Goal: Information Seeking & Learning: Learn about a topic

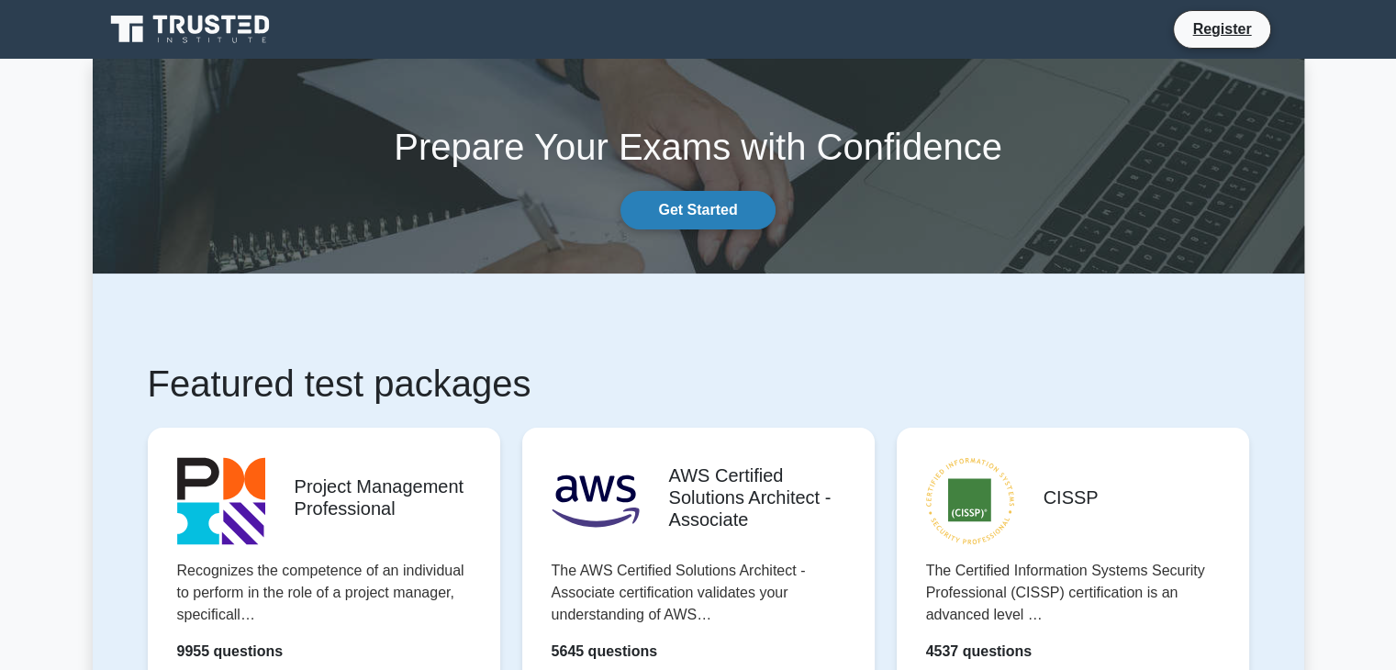
click at [611, 207] on link "Get Started" at bounding box center [698, 210] width 154 height 39
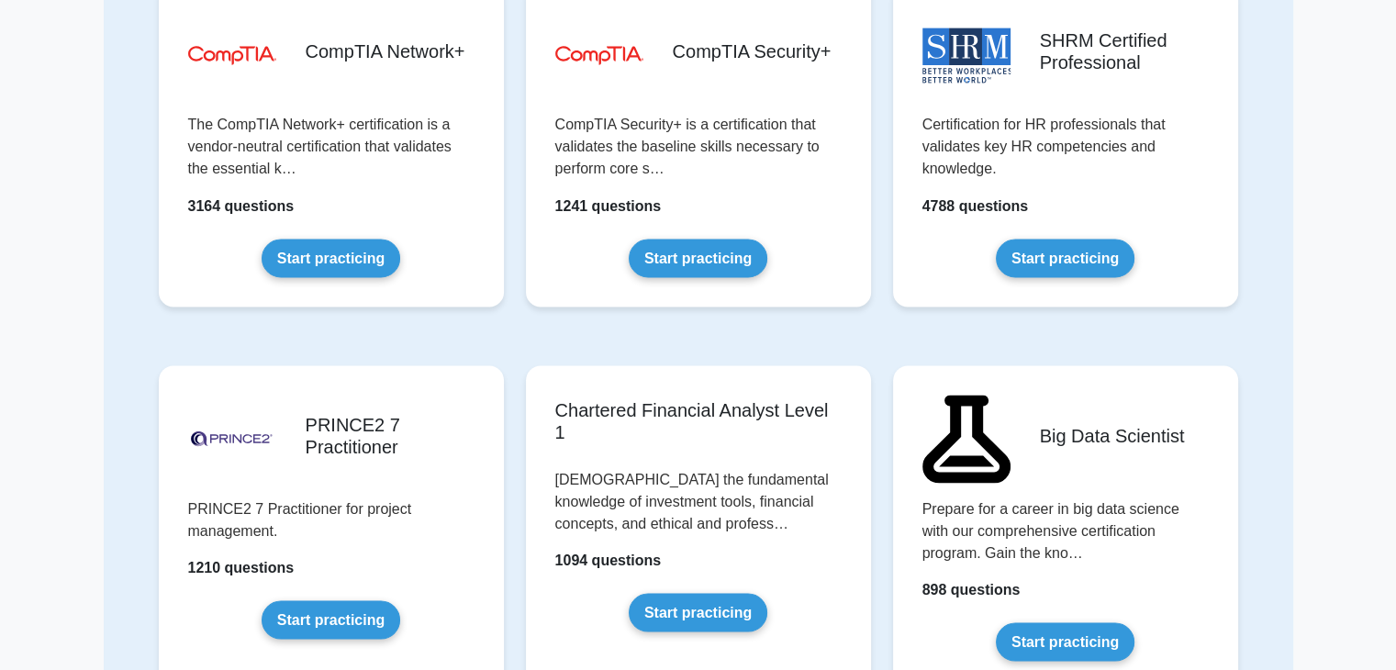
scroll to position [3345, 0]
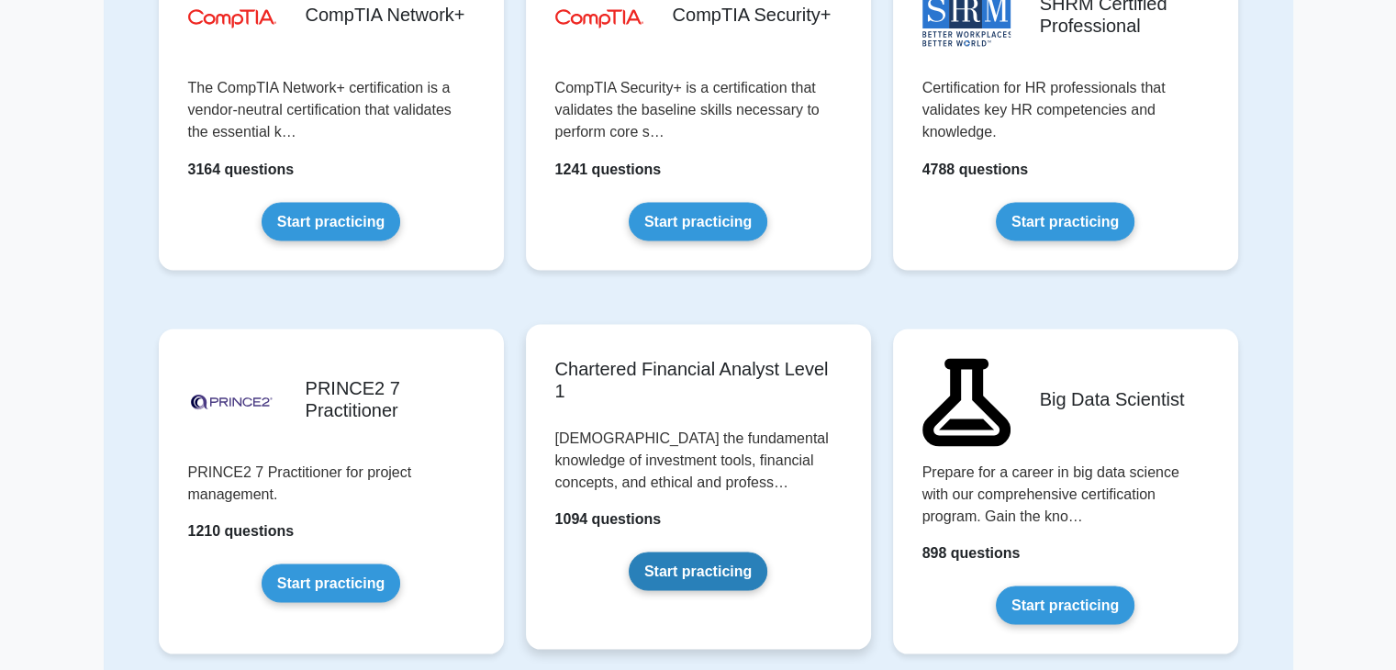
click at [681, 565] on link "Start practicing" at bounding box center [698, 571] width 139 height 39
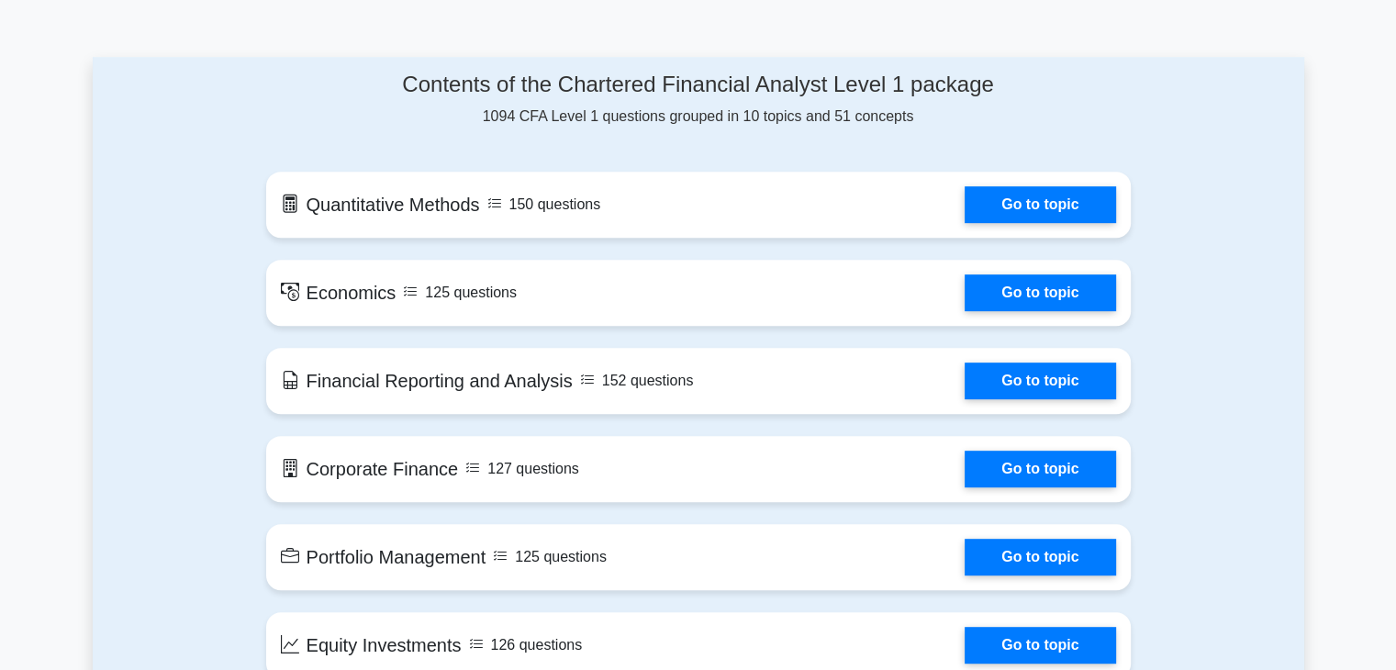
scroll to position [790, 0]
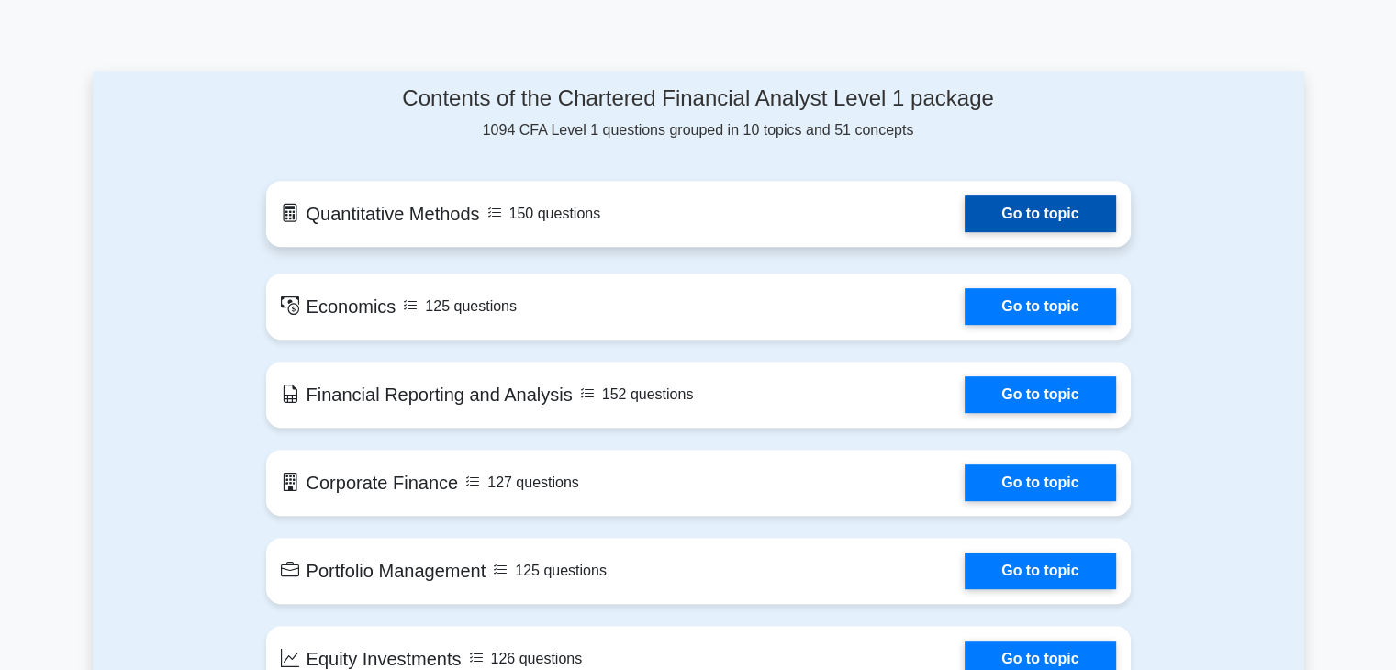
click at [996, 214] on link "Go to topic" at bounding box center [1040, 214] width 151 height 37
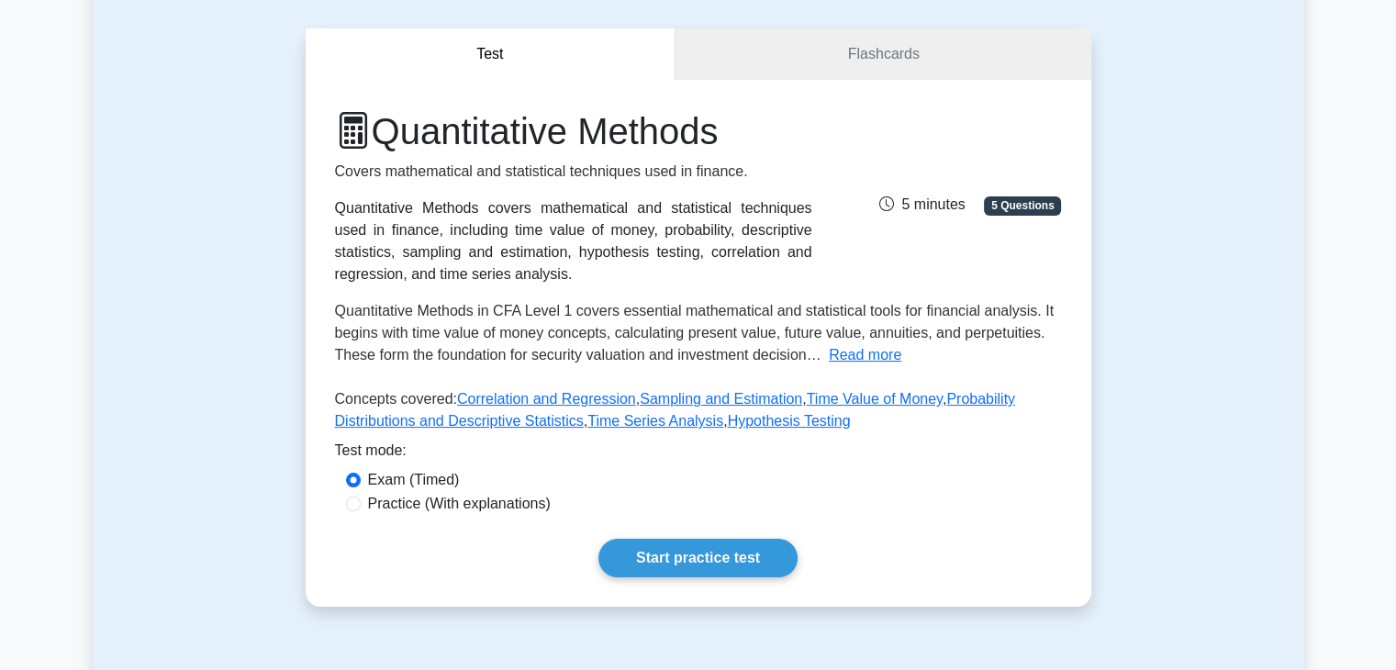
scroll to position [158, 0]
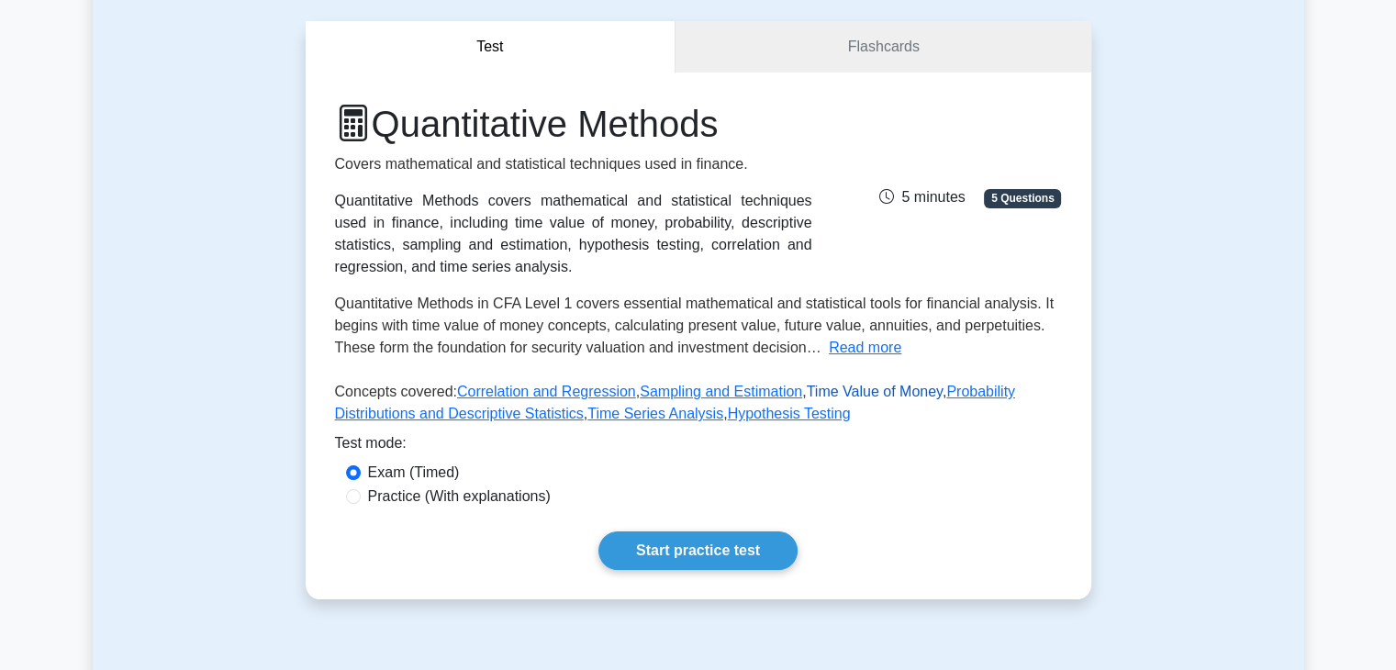
click at [876, 391] on link "Time Value of Money" at bounding box center [875, 392] width 136 height 16
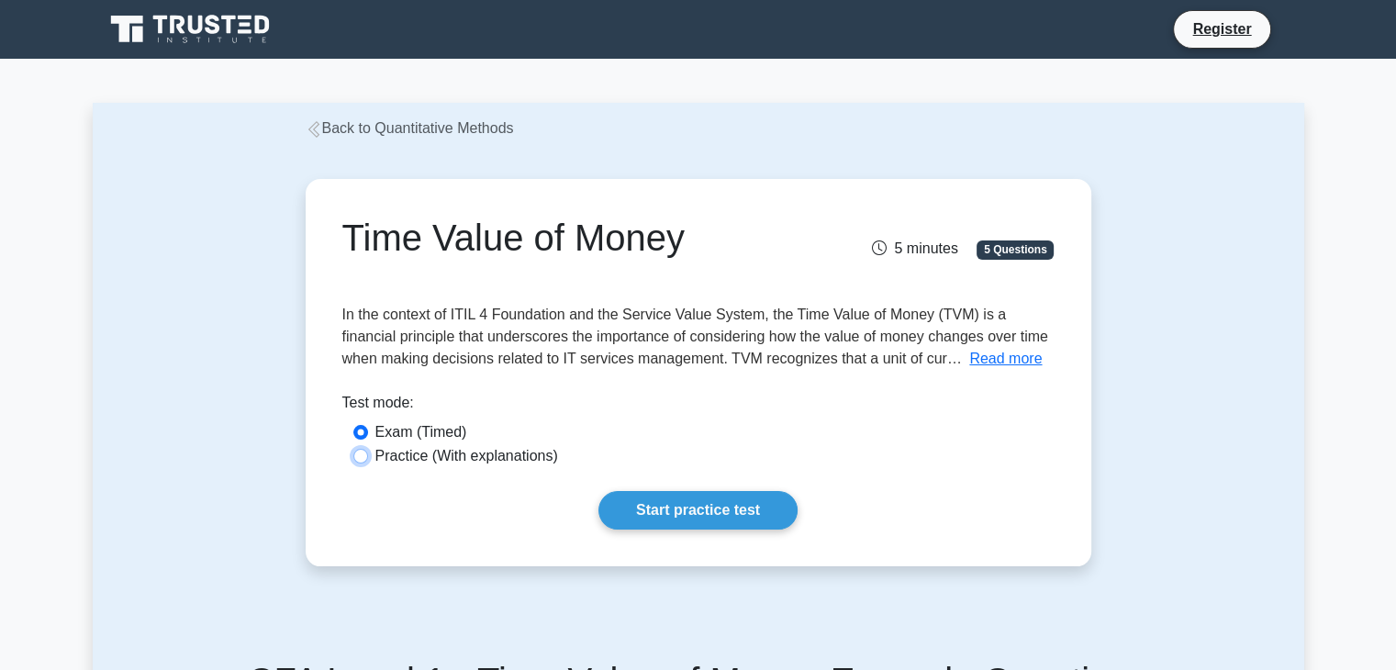
click at [360, 456] on input "Practice (With explanations)" at bounding box center [360, 456] width 15 height 15
radio input "true"
click at [969, 358] on button "Read more" at bounding box center [1005, 359] width 73 height 22
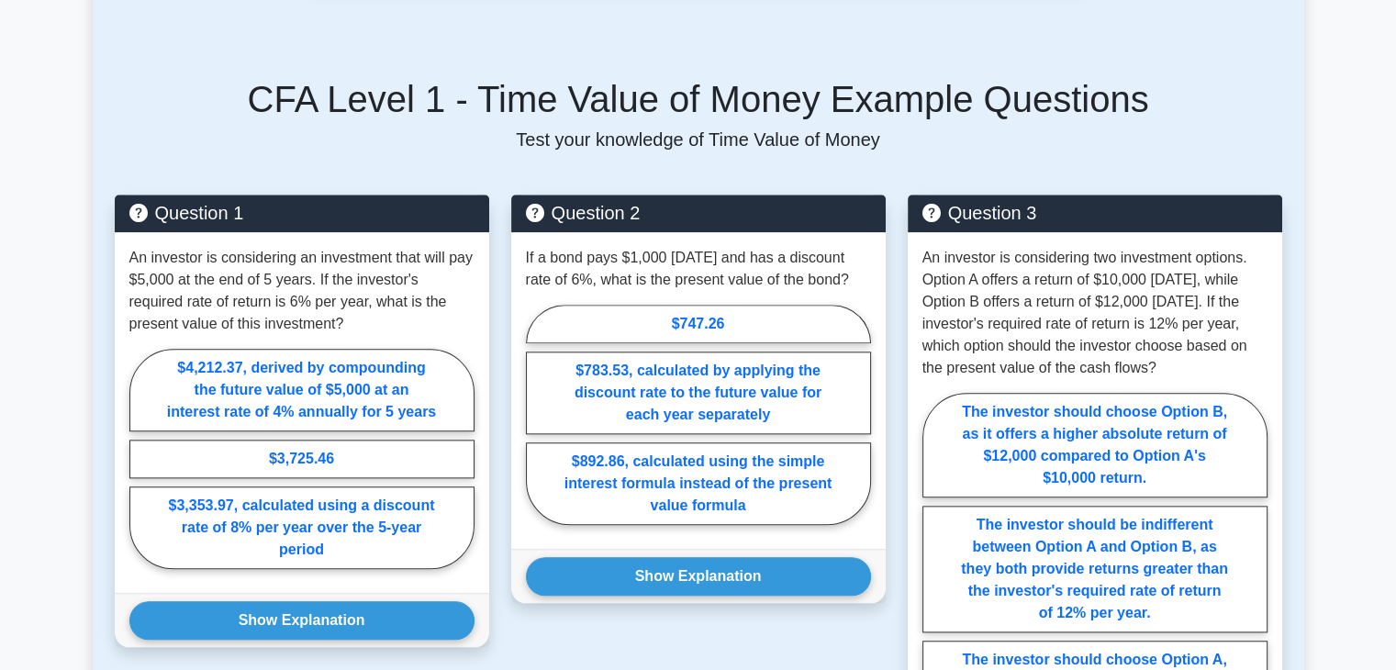
scroll to position [1955, 0]
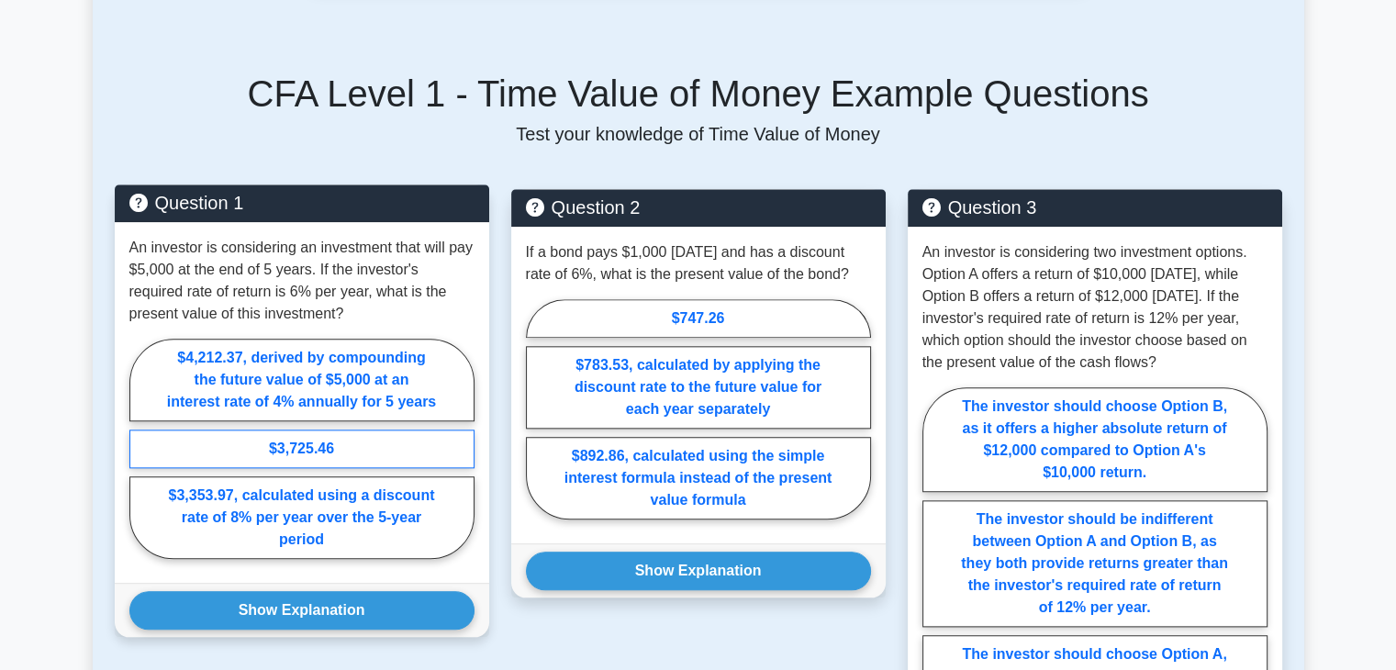
click at [333, 430] on label "$3,725.46" at bounding box center [301, 449] width 345 height 39
click at [141, 448] on input "$3,725.46" at bounding box center [135, 454] width 12 height 12
radio input "true"
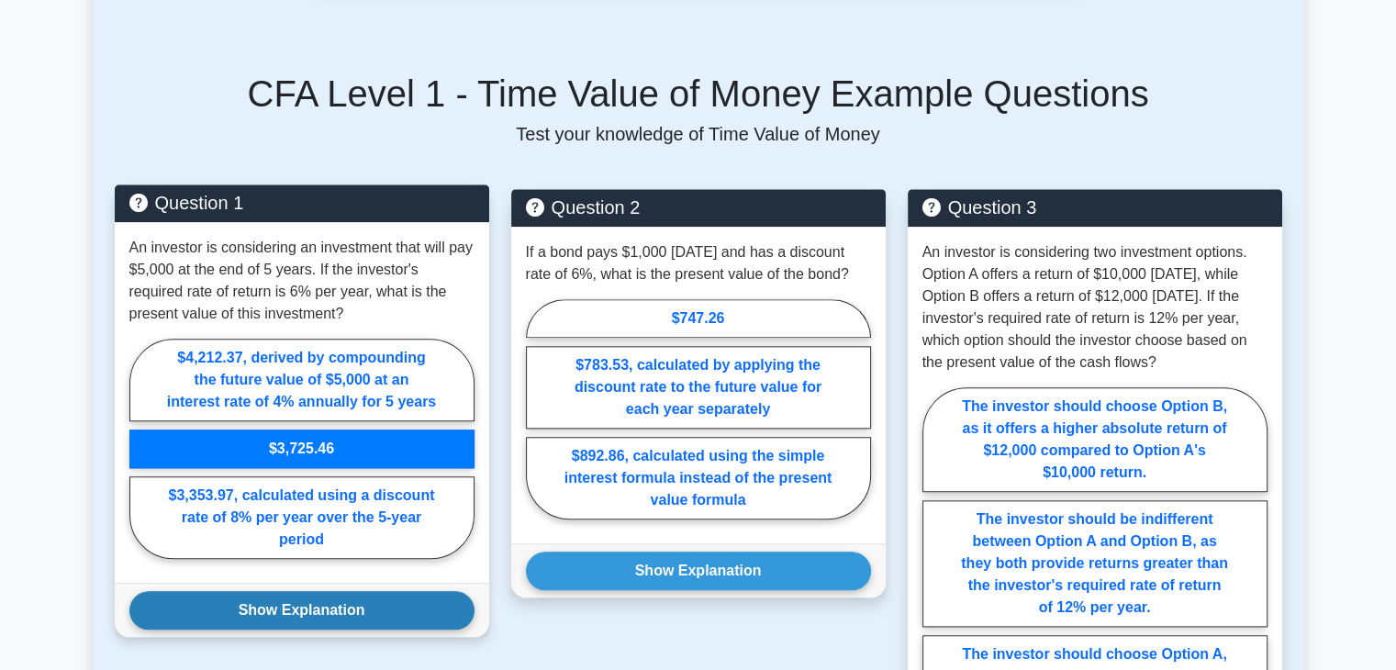
click at [305, 591] on button "Show Explanation" at bounding box center [301, 610] width 345 height 39
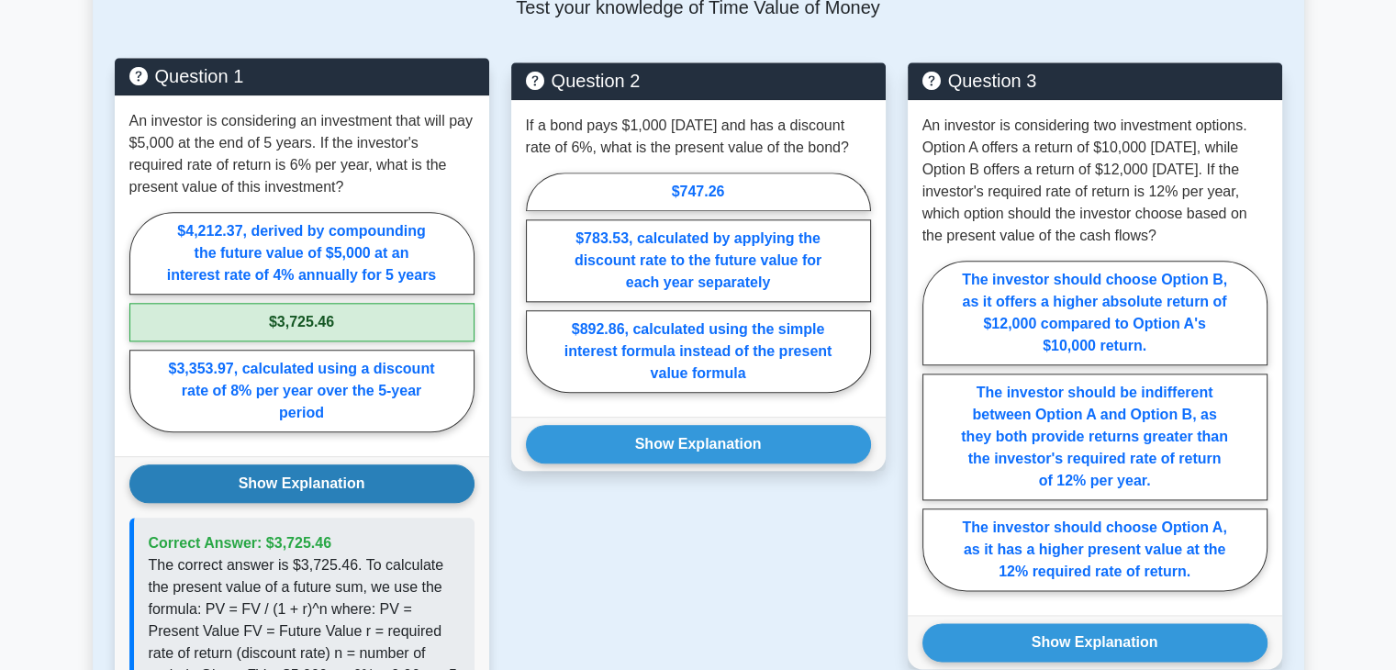
scroll to position [2084, 0]
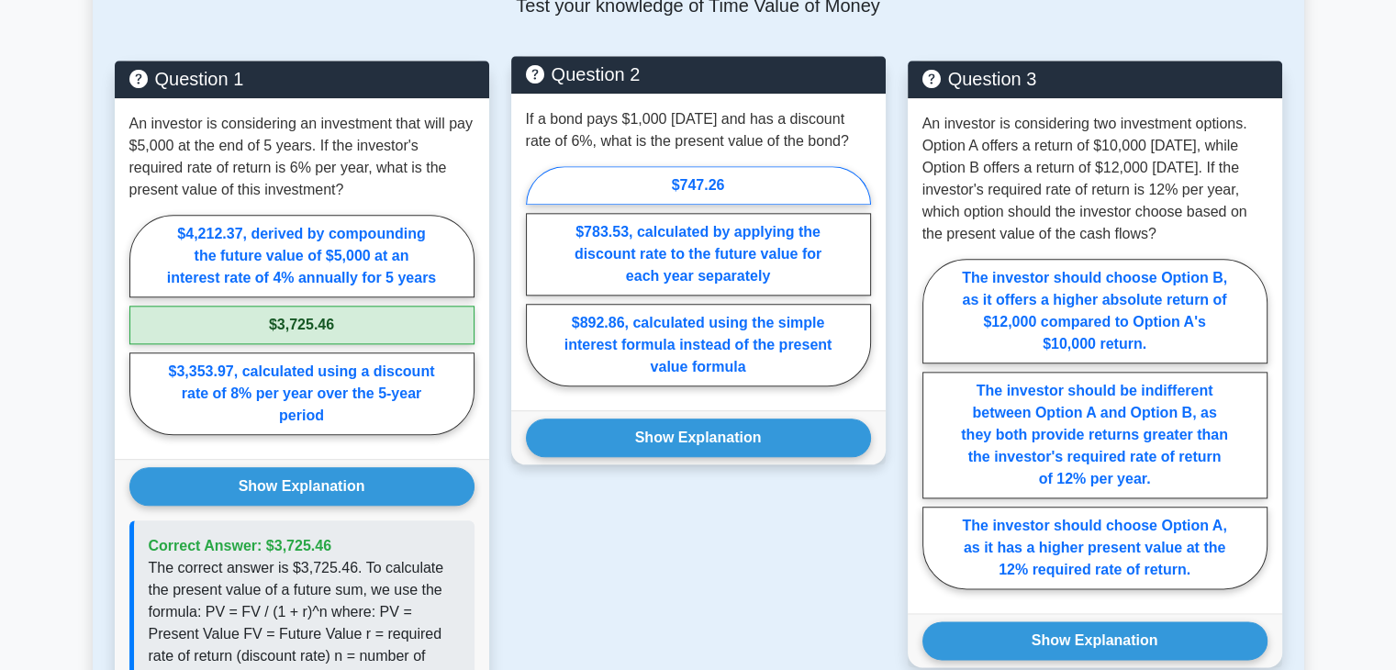
click at [628, 166] on label "$747.26" at bounding box center [698, 185] width 345 height 39
click at [538, 275] on input "$747.26" at bounding box center [532, 281] width 12 height 12
radio input "true"
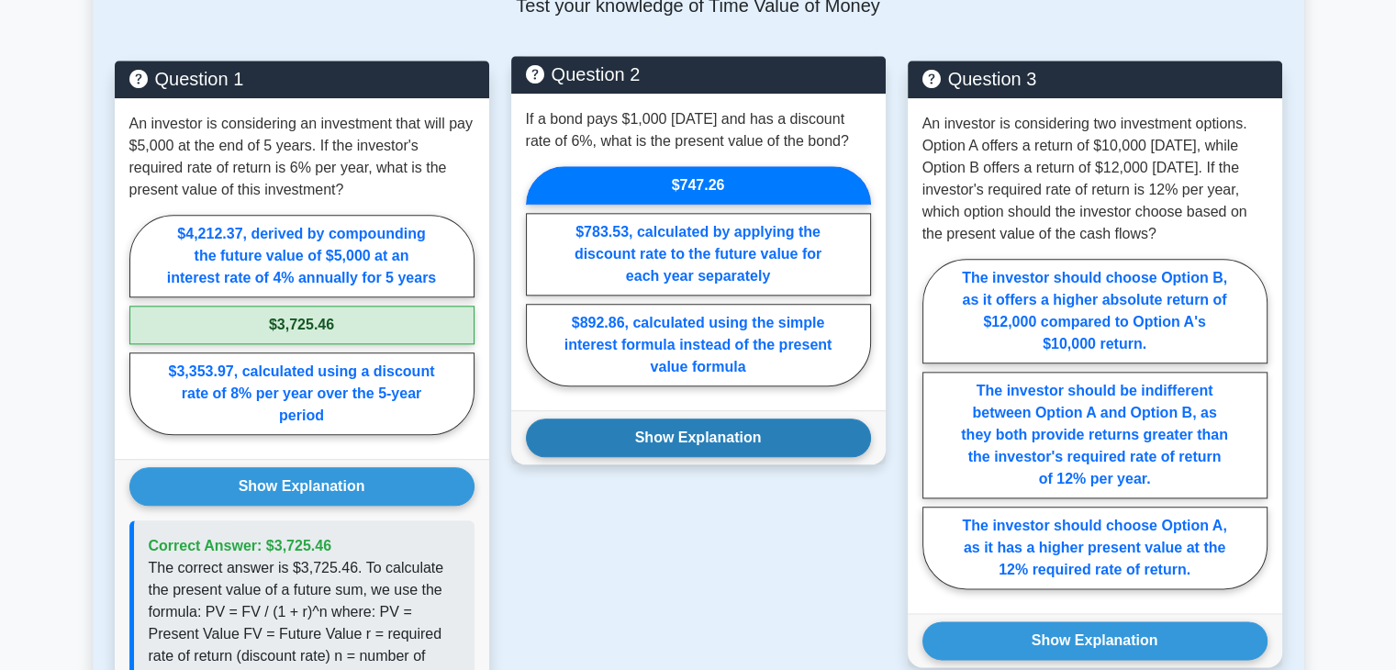
click at [740, 420] on button "Show Explanation" at bounding box center [698, 438] width 345 height 39
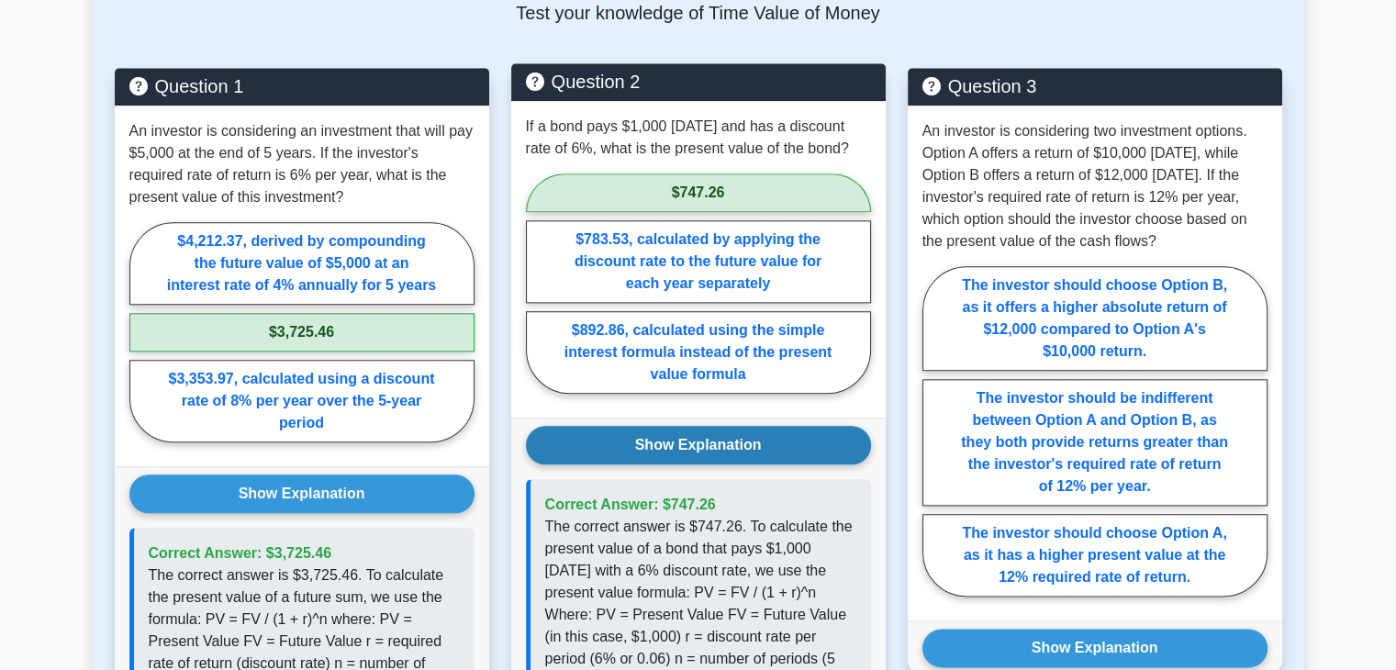
scroll to position [2073, 0]
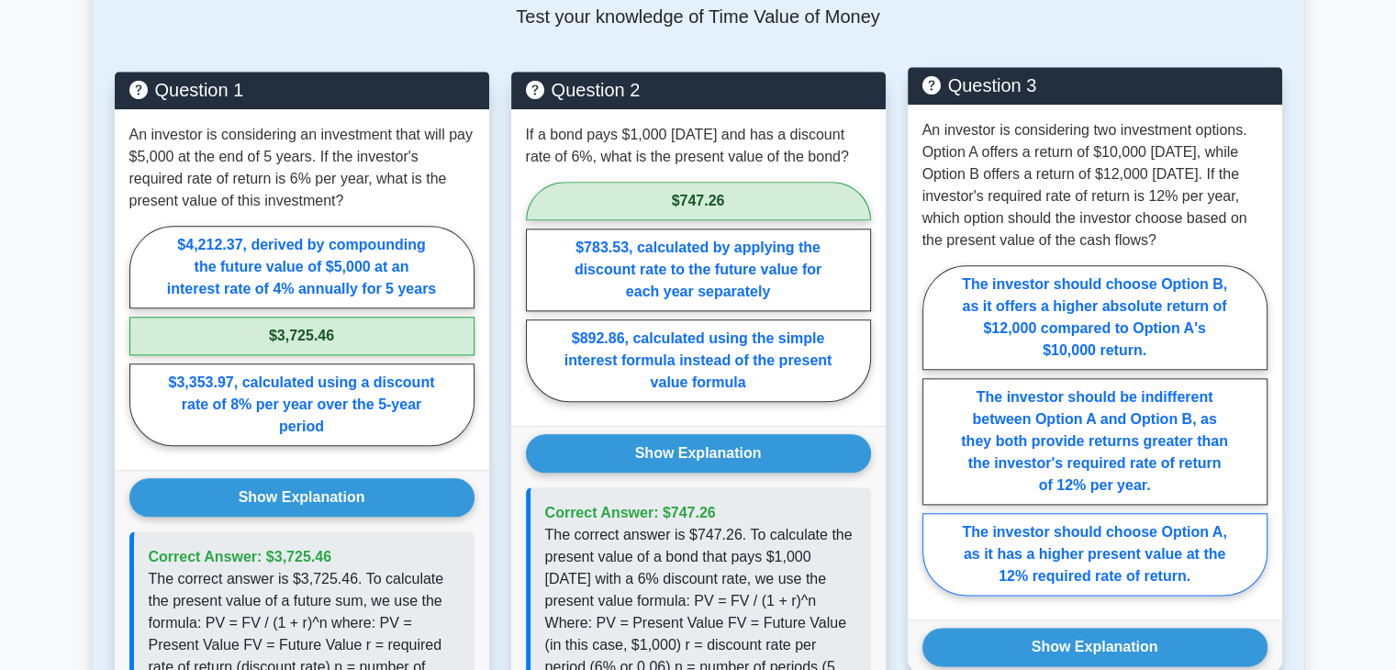
click at [1085, 536] on label "The investor should choose Option A, as it has a higher present value at the 12…" at bounding box center [1095, 554] width 345 height 83
click at [935, 442] on input "The investor should choose Option A, as it has a higher present value at the 12…" at bounding box center [929, 436] width 12 height 12
radio input "true"
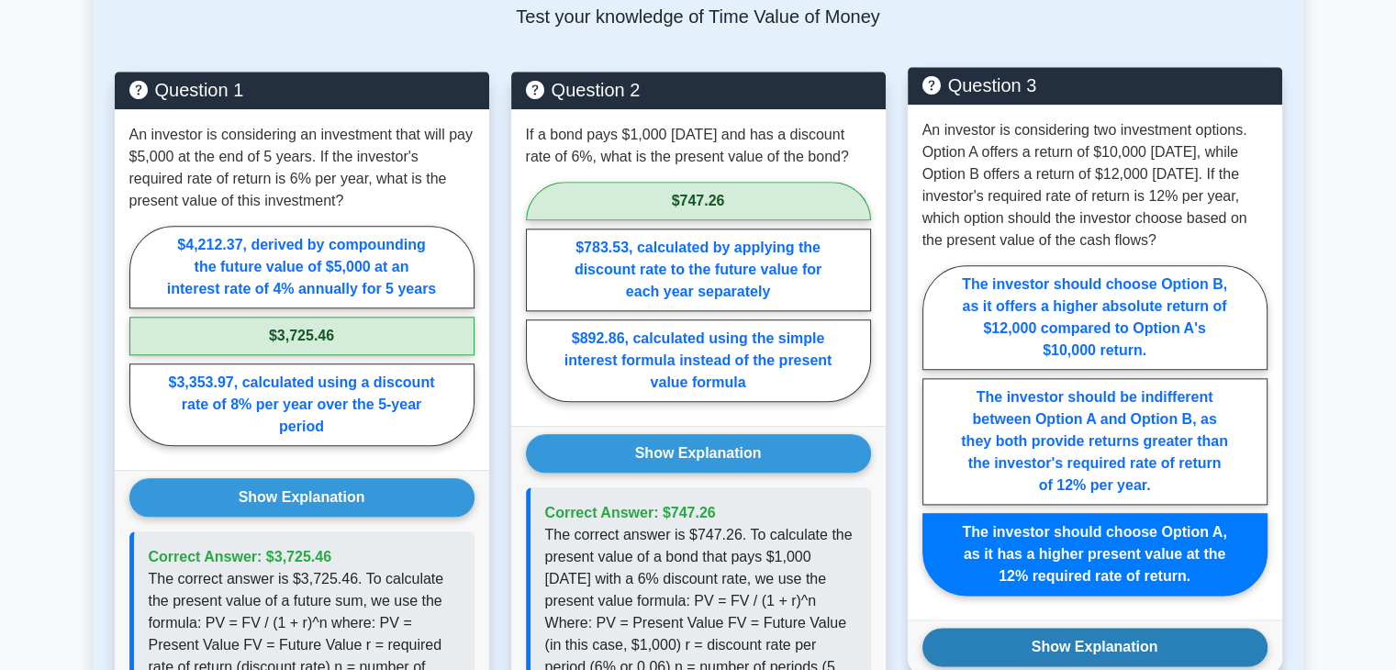
click at [1069, 628] on button "Show Explanation" at bounding box center [1095, 647] width 345 height 39
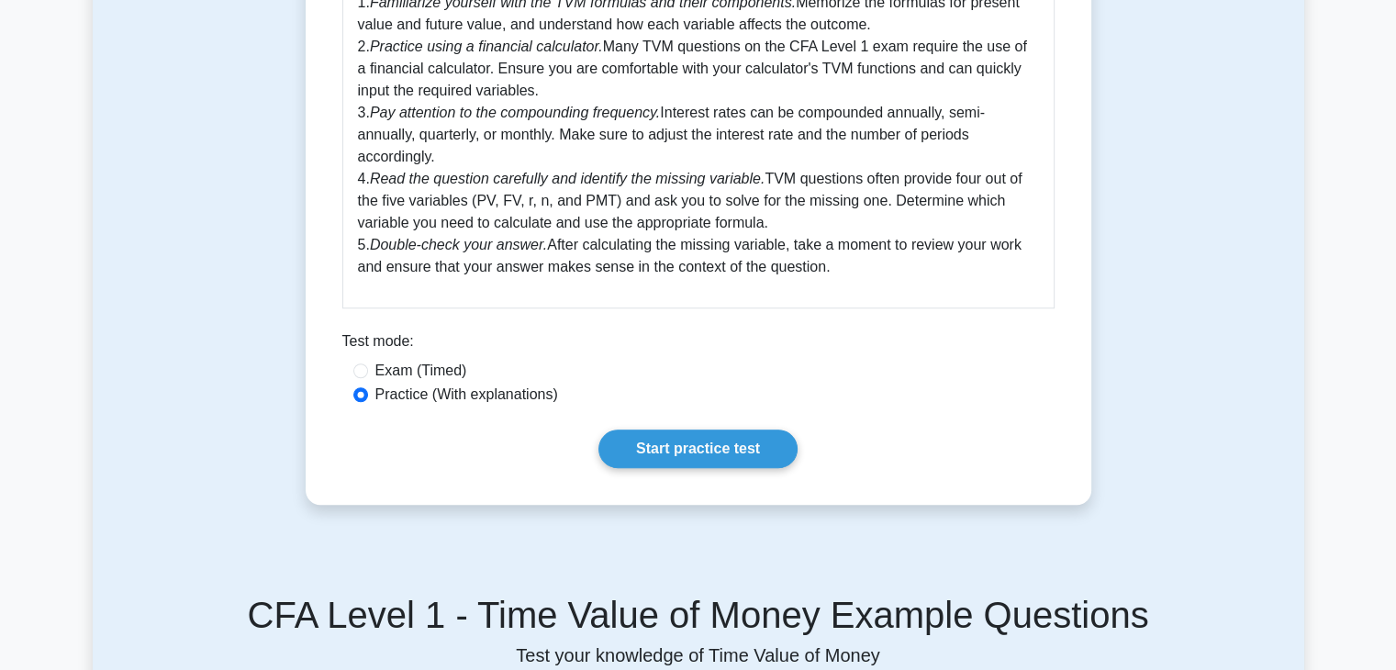
scroll to position [1428, 0]
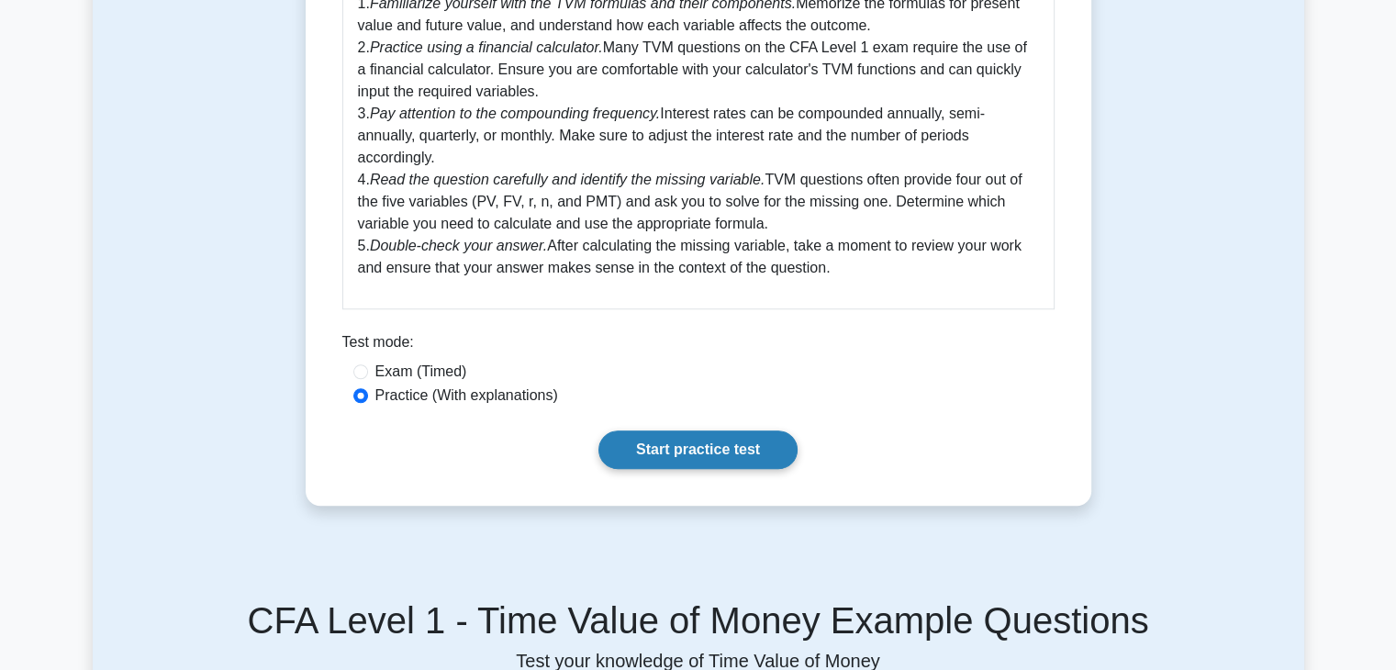
click at [722, 431] on link "Start practice test" at bounding box center [698, 450] width 199 height 39
click at [756, 444] on link "Start practice test" at bounding box center [698, 450] width 199 height 39
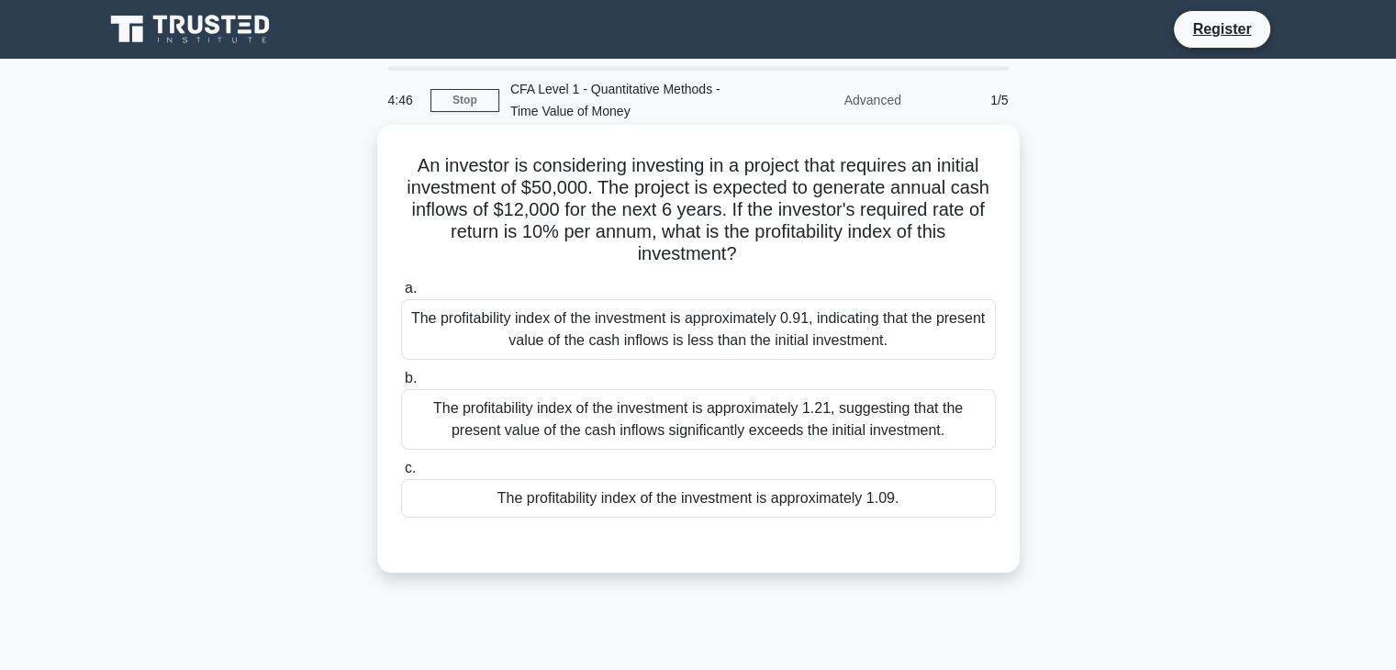
click at [697, 351] on div "The profitability index of the investment is approximately 0.91, indicating tha…" at bounding box center [698, 329] width 595 height 61
click at [401, 295] on input "a. The profitability index of the investment is approximately 0.91, indicating …" at bounding box center [401, 289] width 0 height 12
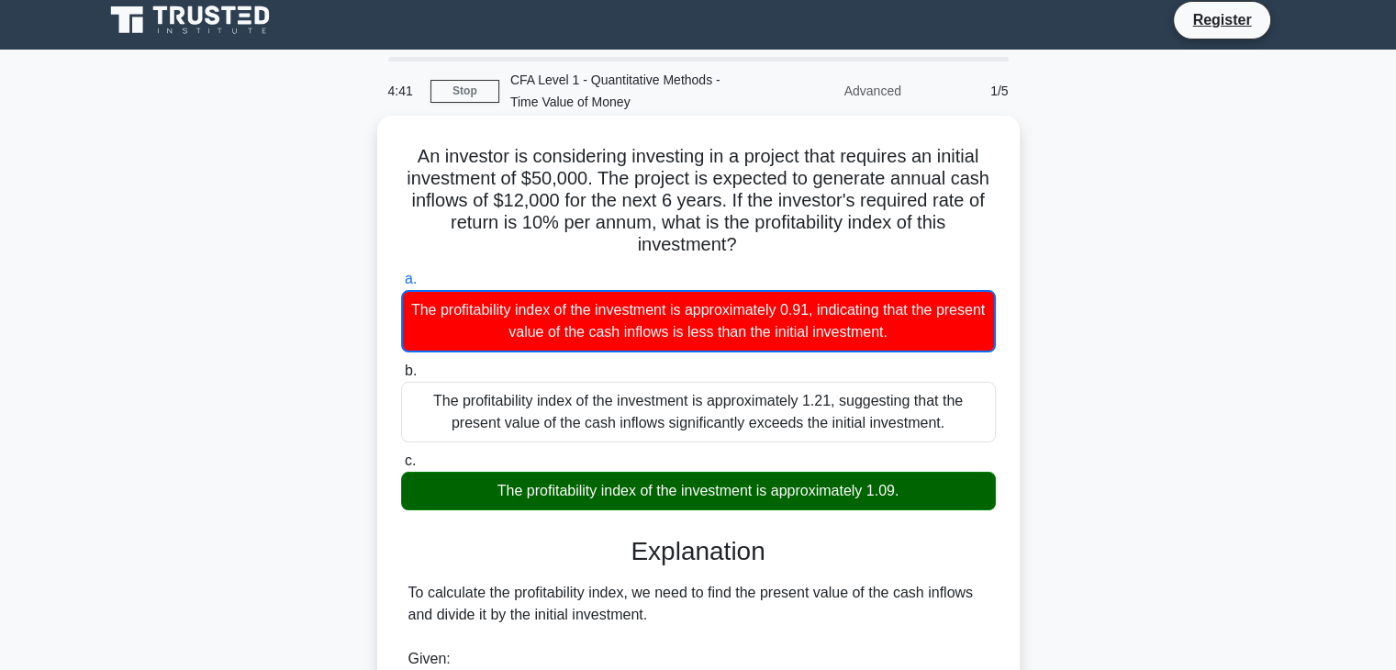
scroll to position [7, 0]
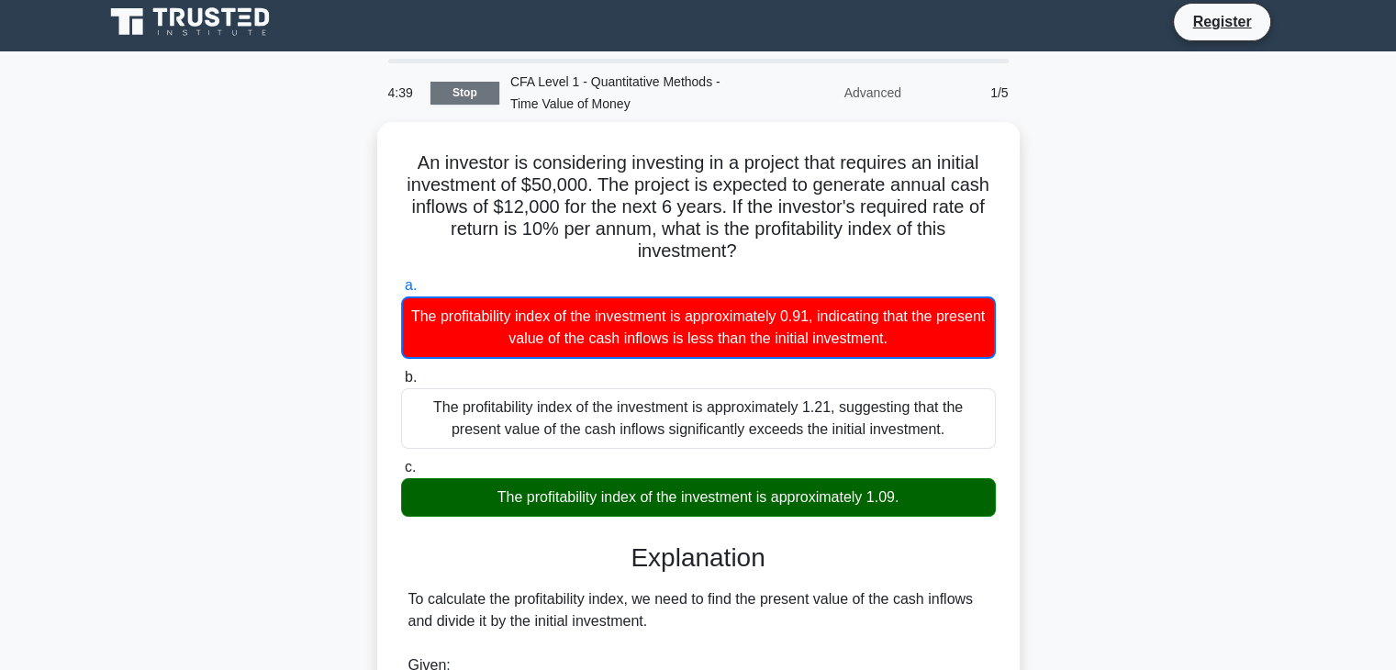
click at [461, 90] on link "Stop" at bounding box center [465, 93] width 69 height 23
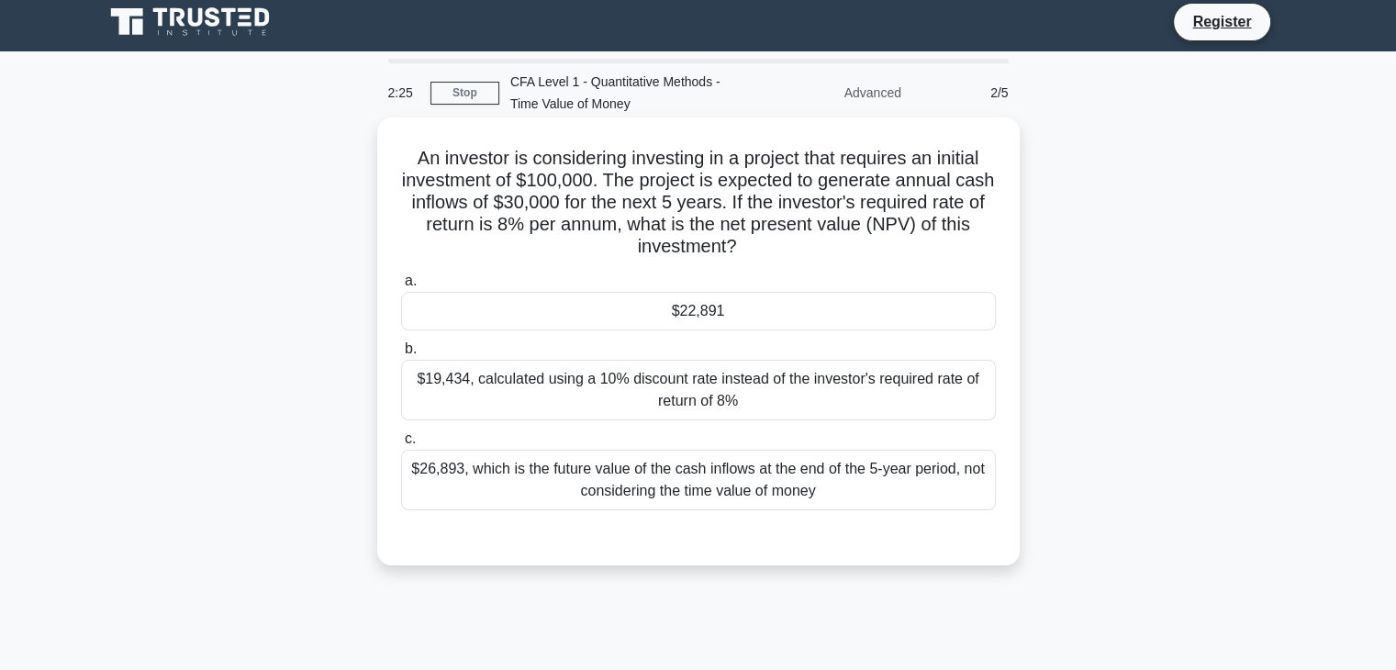
click at [819, 296] on div "$22,891" at bounding box center [698, 311] width 595 height 39
click at [401, 287] on input "a. $22,891" at bounding box center [401, 281] width 0 height 12
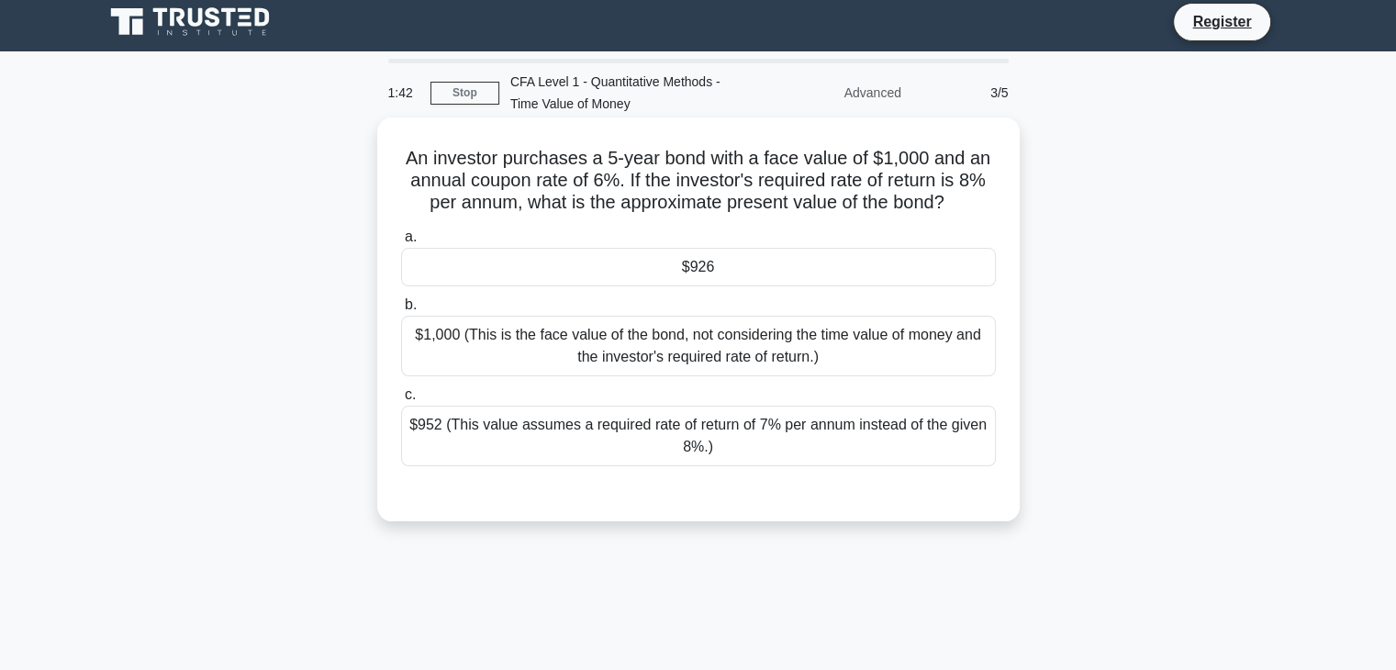
click at [779, 248] on div "$926" at bounding box center [698, 267] width 595 height 39
click at [401, 235] on input "a. $926" at bounding box center [401, 237] width 0 height 12
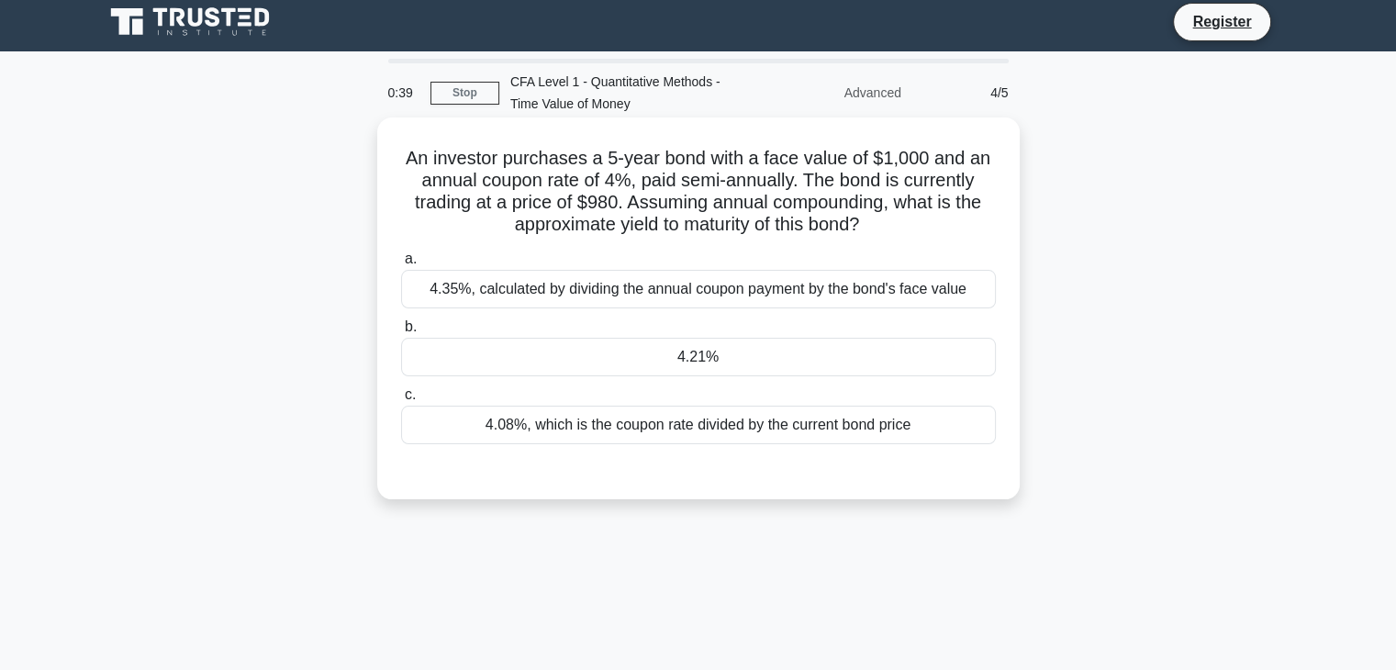
click at [684, 434] on div "4.08%, which is the coupon rate divided by the current bond price" at bounding box center [698, 425] width 595 height 39
click at [401, 401] on input "c. 4.08%, which is the coupon rate divided by the current bond price" at bounding box center [401, 395] width 0 height 12
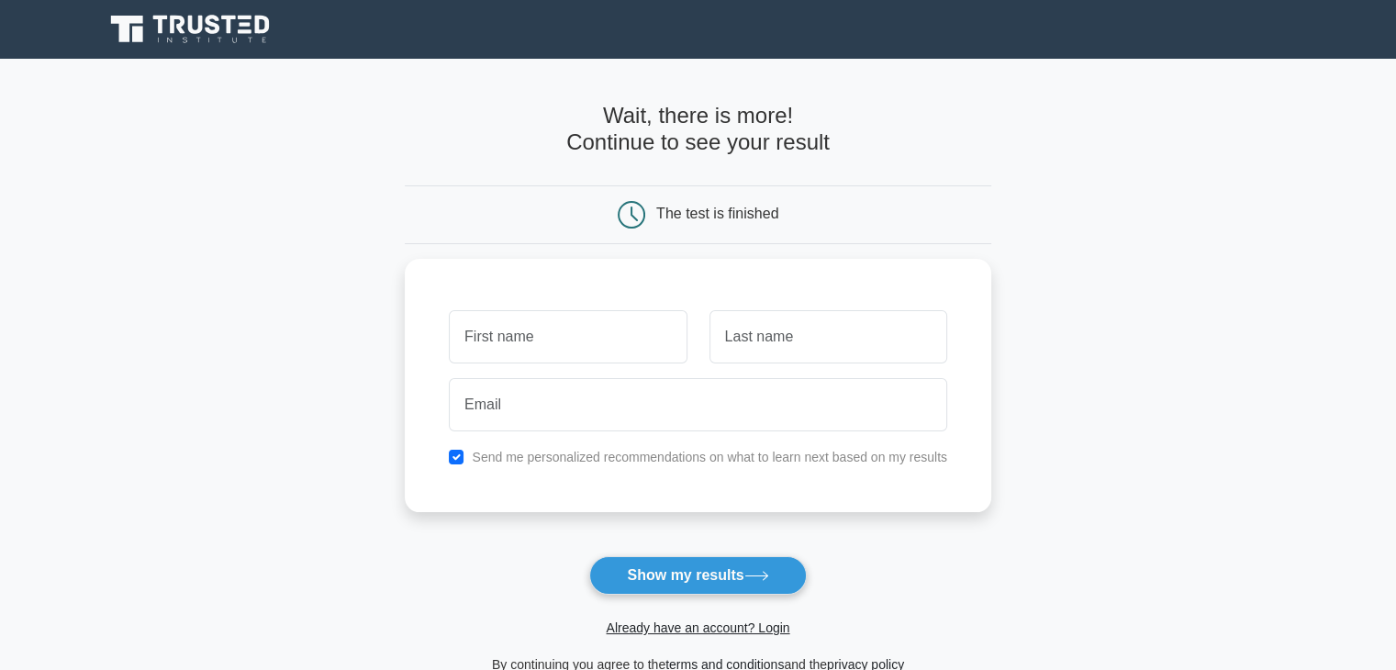
scroll to position [208, 0]
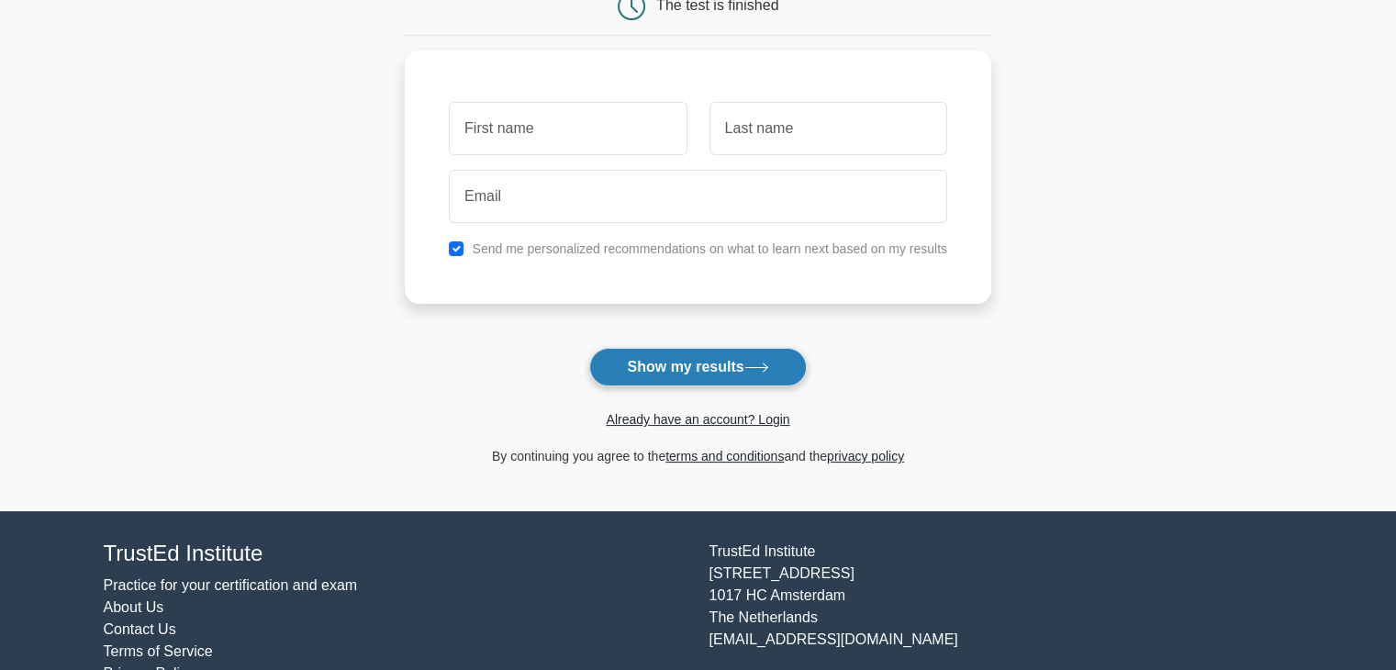
click at [716, 379] on button "Show my results" at bounding box center [697, 367] width 217 height 39
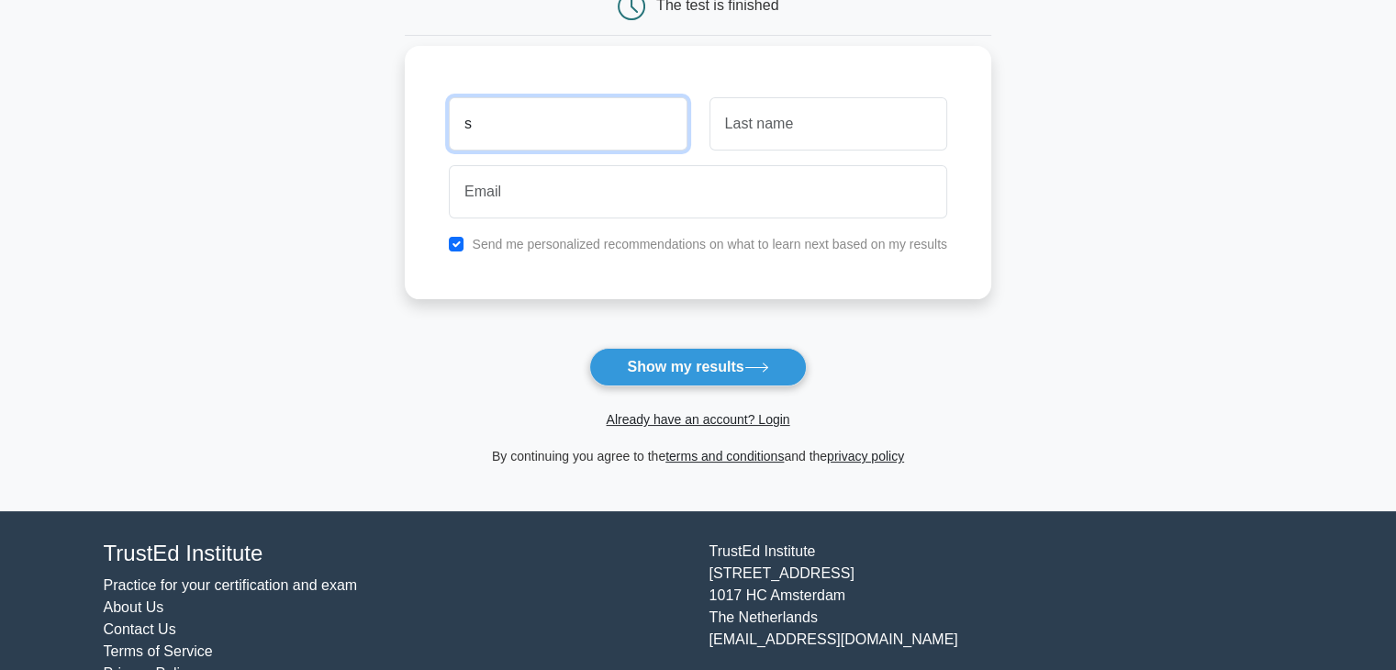
type input "SNEHAL"
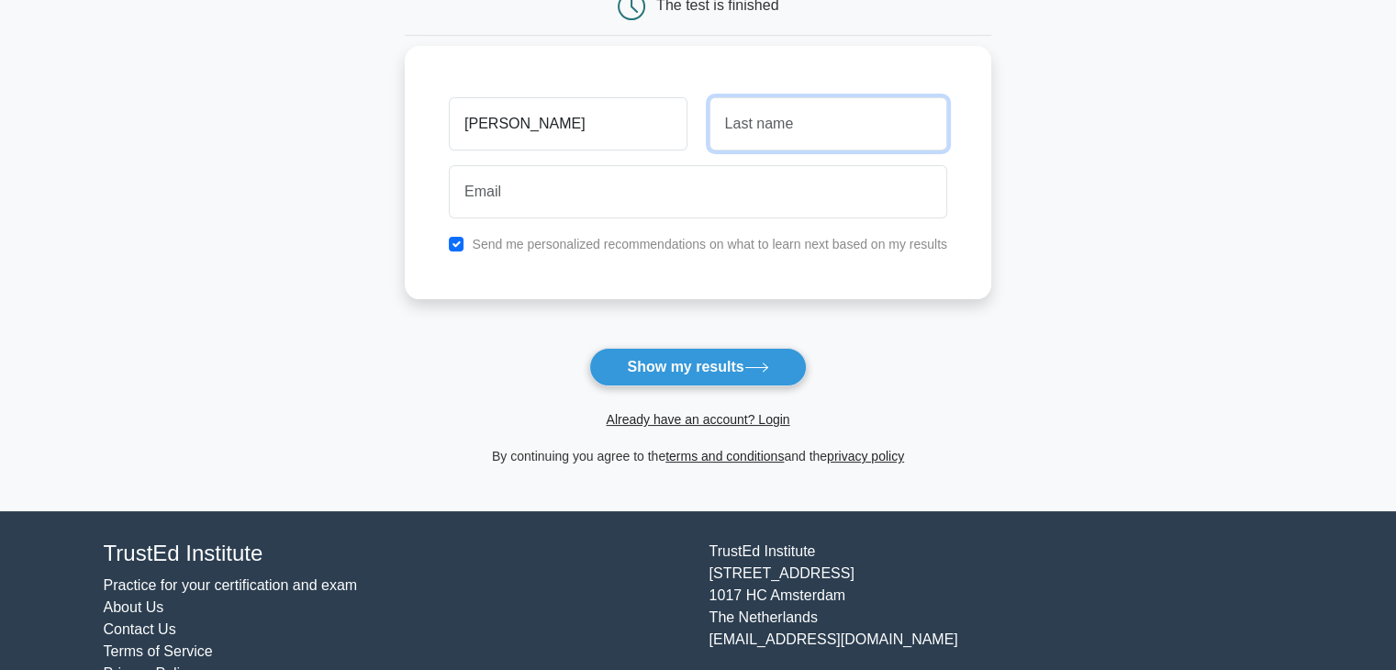
click at [723, 122] on input "text" at bounding box center [829, 123] width 238 height 53
type input "PAWAR"
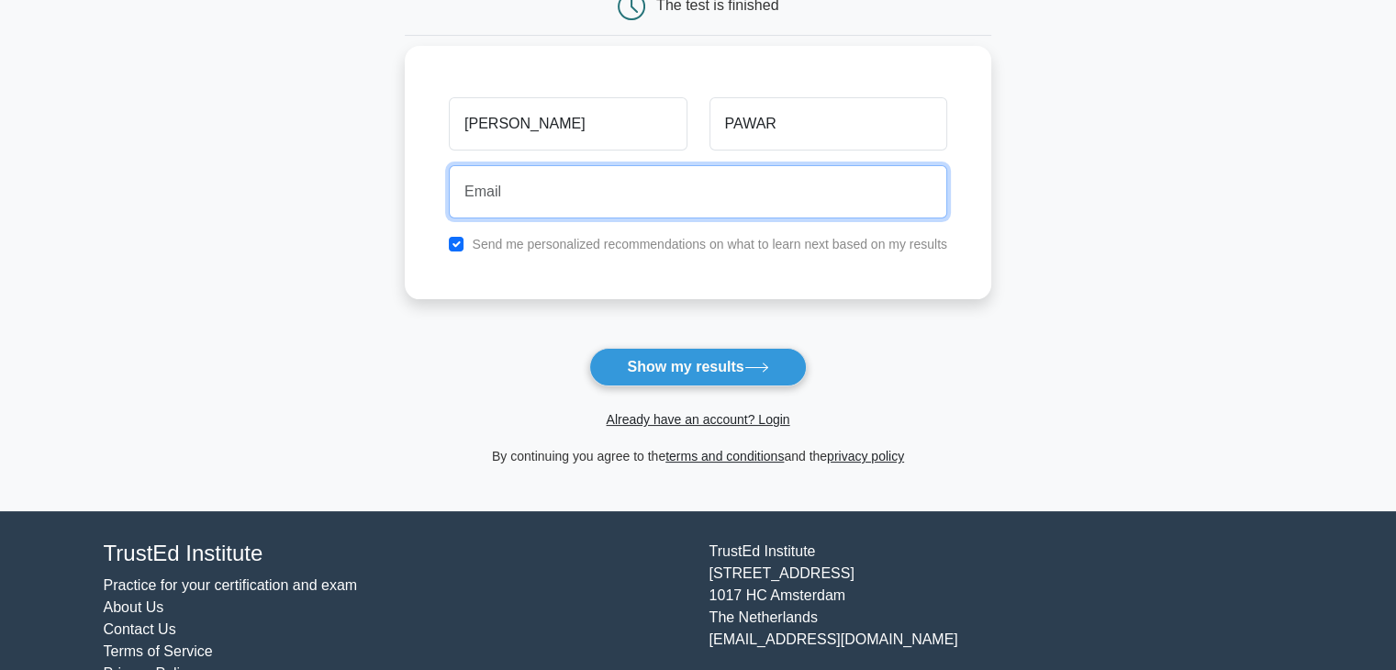
click at [781, 192] on input "email" at bounding box center [698, 191] width 498 height 53
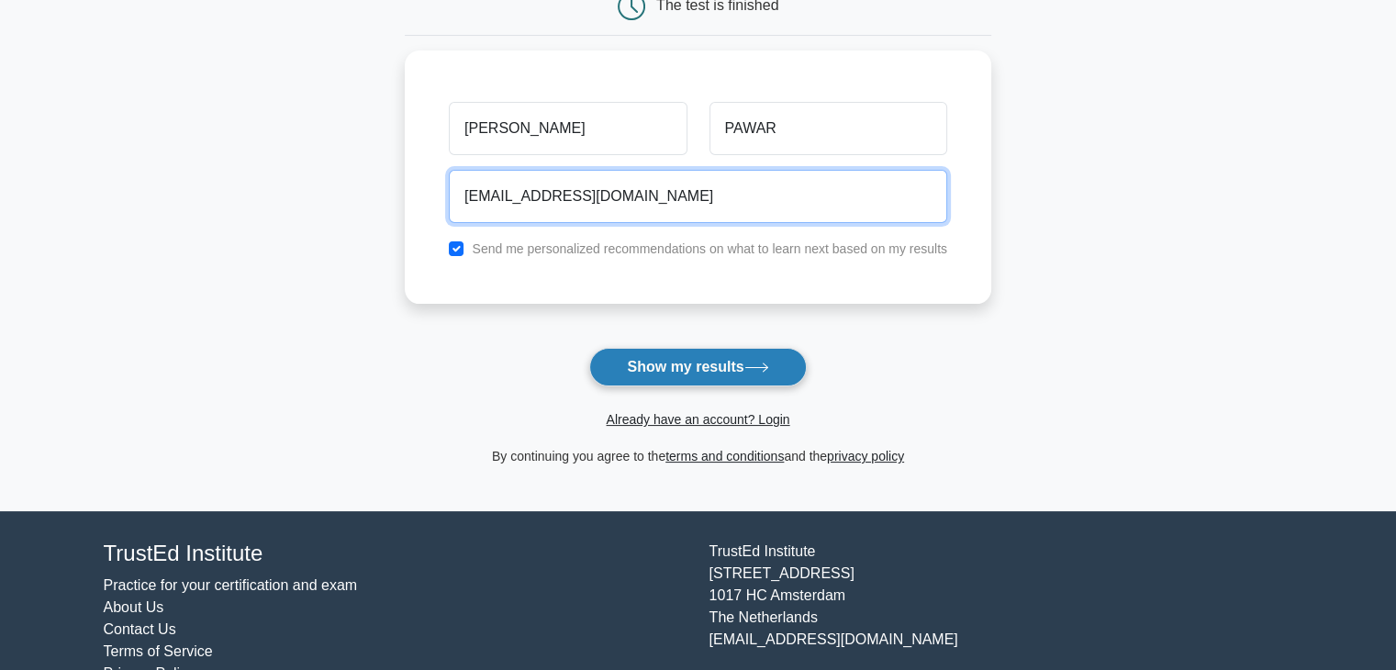
type input "snehalpawar12022002@gmail.com"
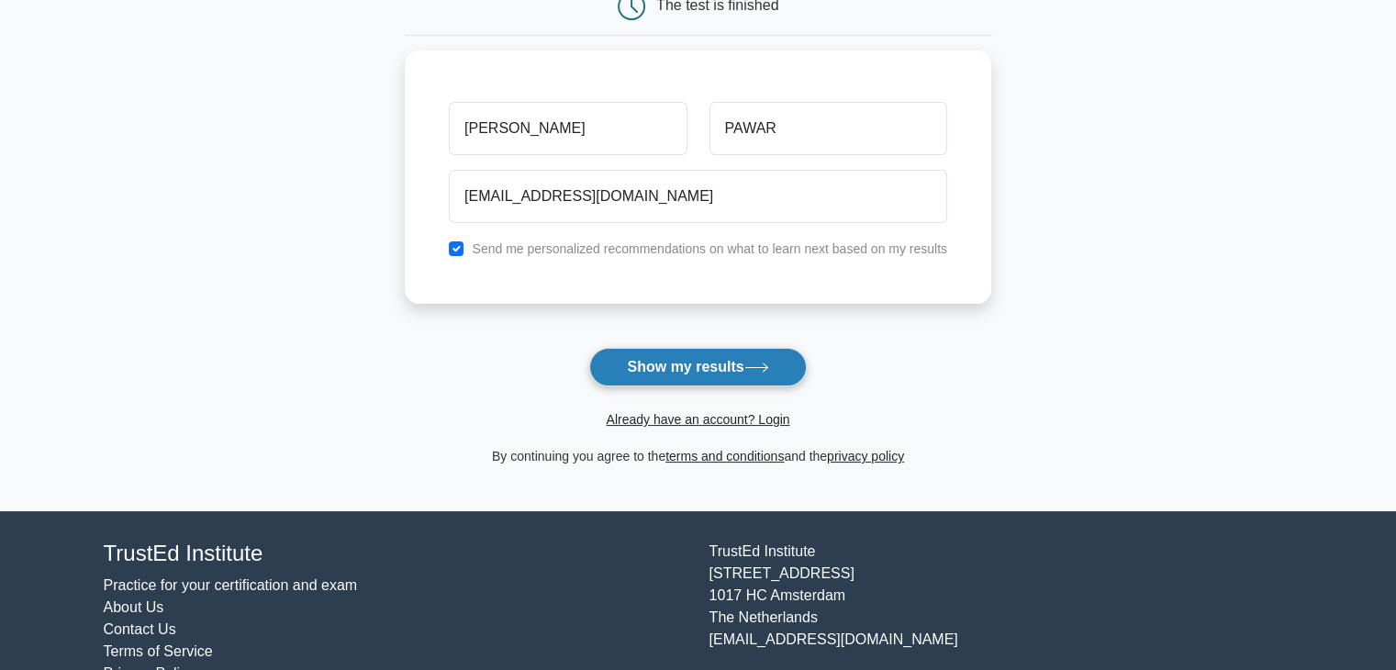
click at [755, 361] on button "Show my results" at bounding box center [697, 367] width 217 height 39
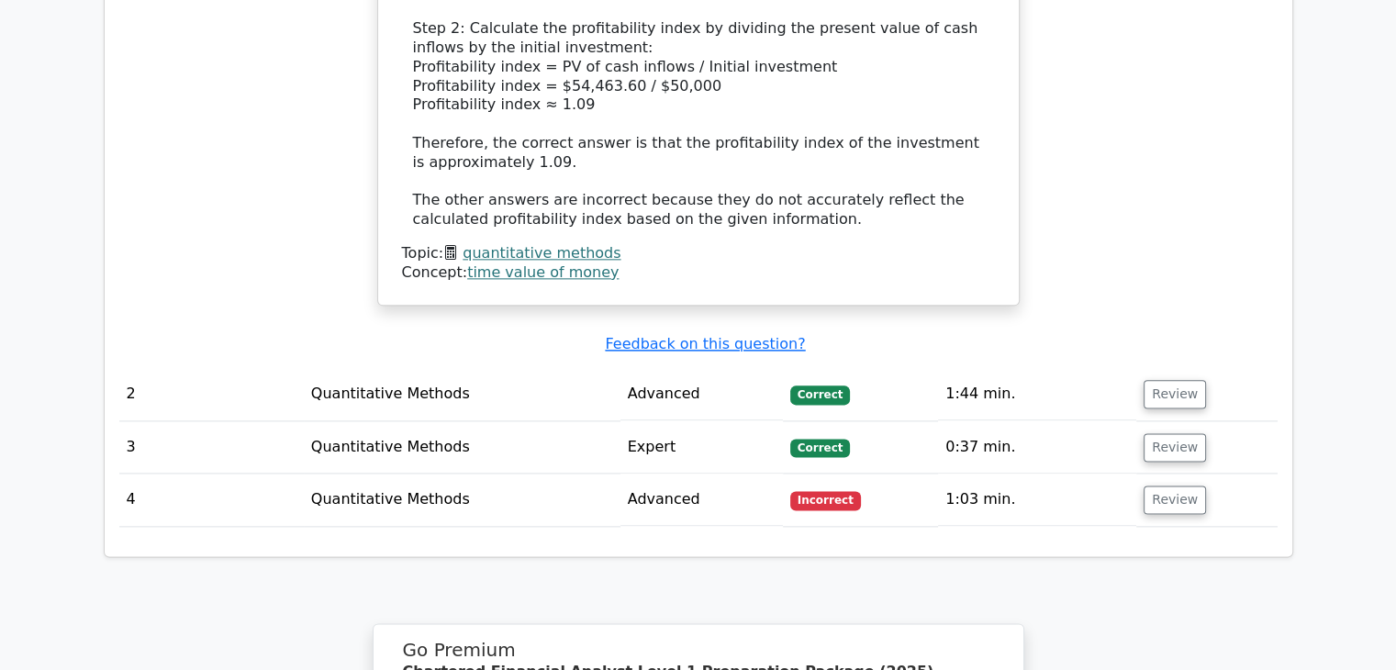
scroll to position [2227, 0]
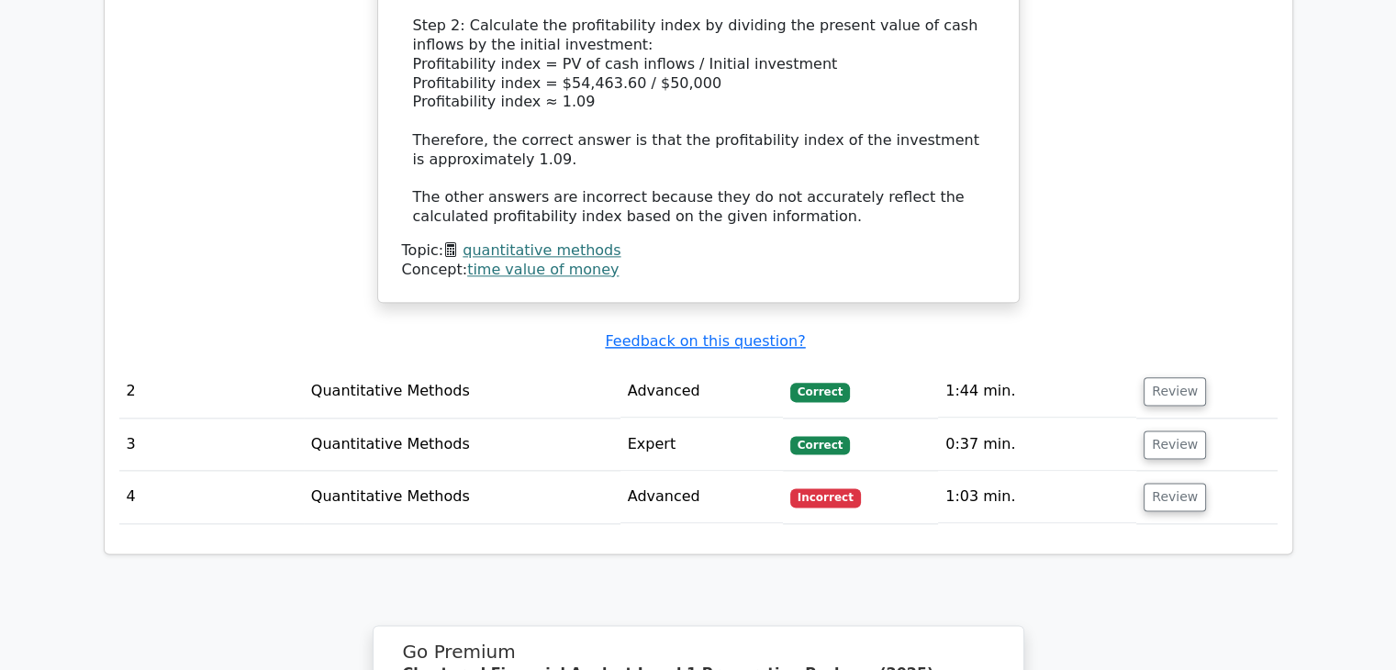
click at [140, 471] on td "4" at bounding box center [211, 497] width 185 height 52
click at [1168, 483] on button "Review" at bounding box center [1175, 497] width 62 height 28
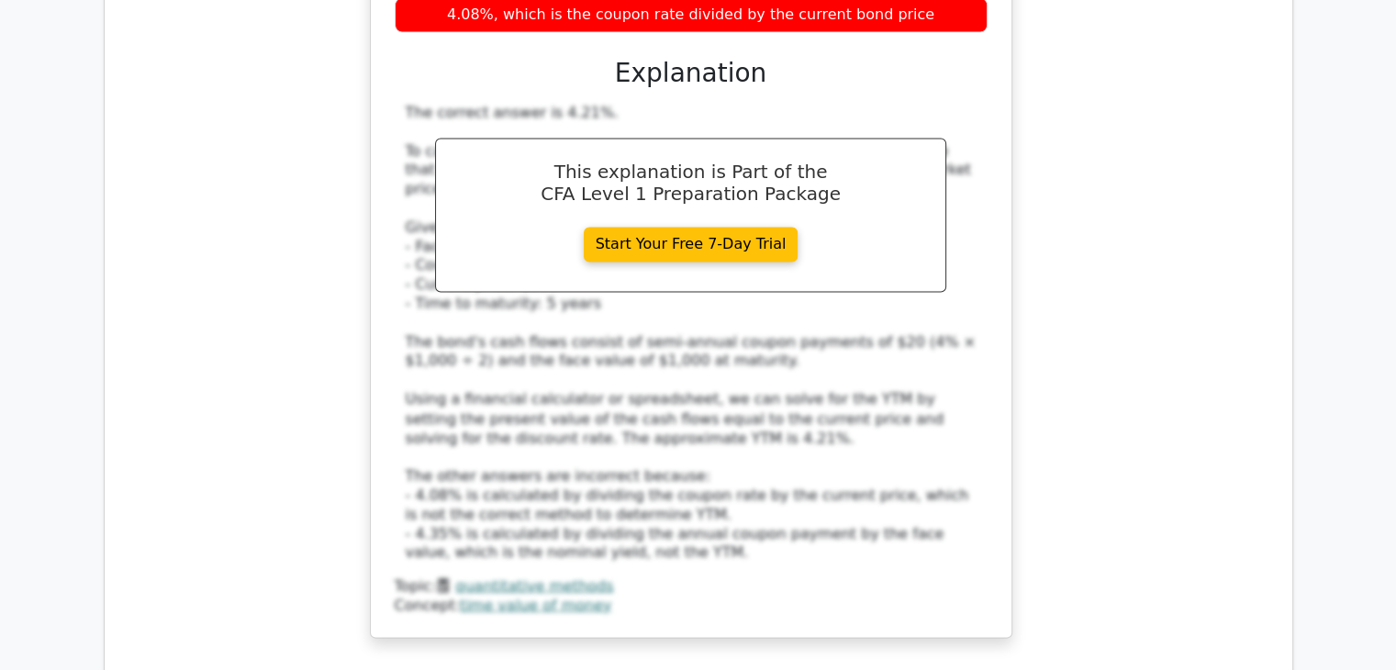
scroll to position [3070, 0]
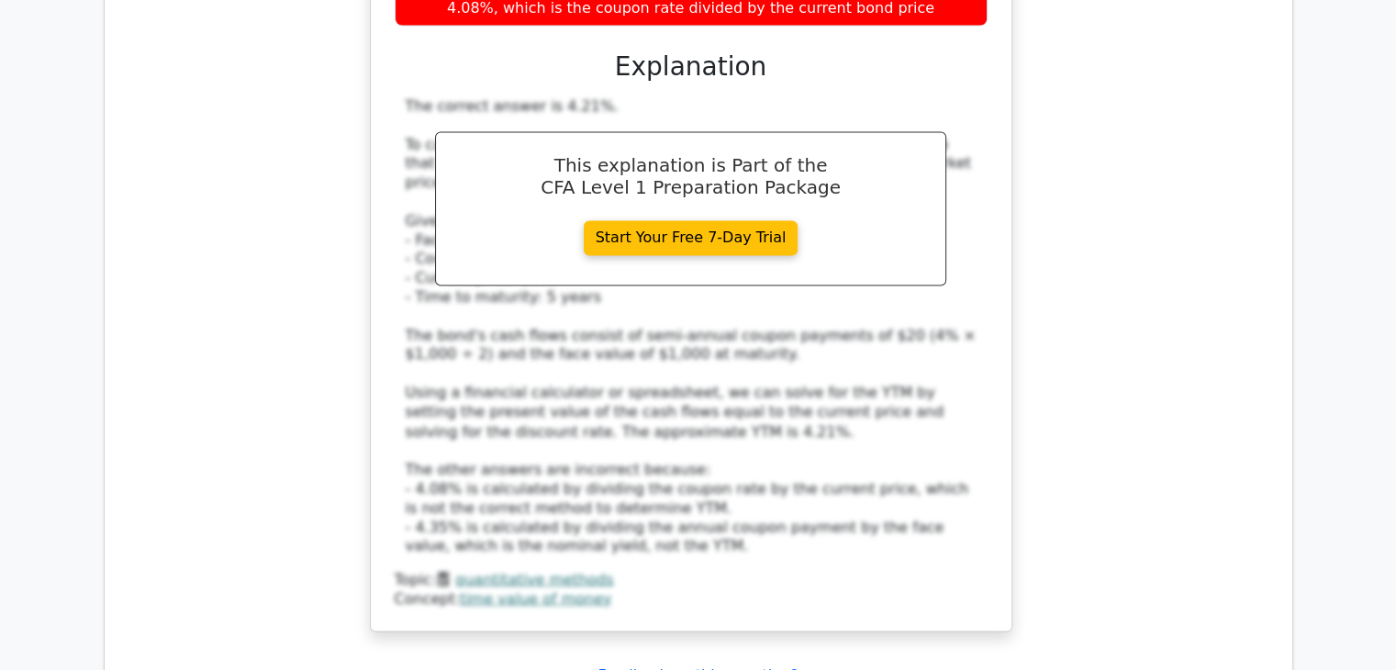
click at [908, 315] on div "The correct answer is 4.21%. To calculate the yield to maturity (YTM), we need …" at bounding box center [691, 326] width 571 height 458
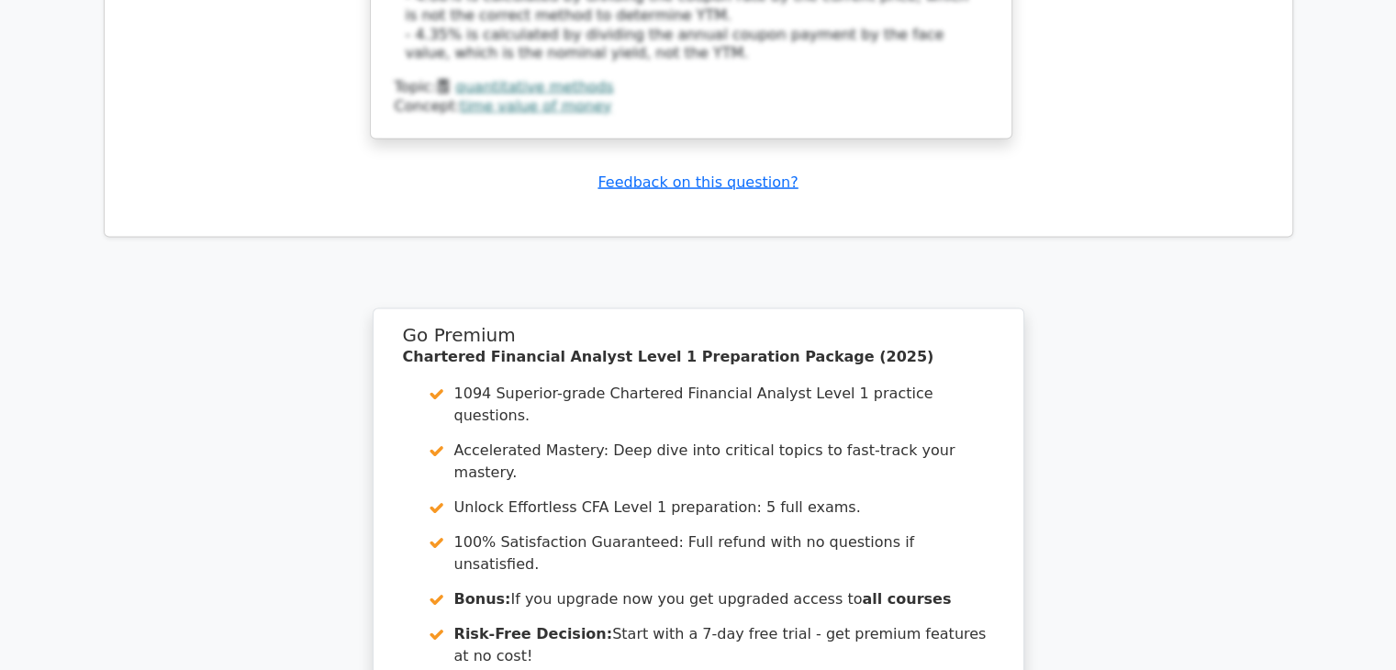
scroll to position [3779, 0]
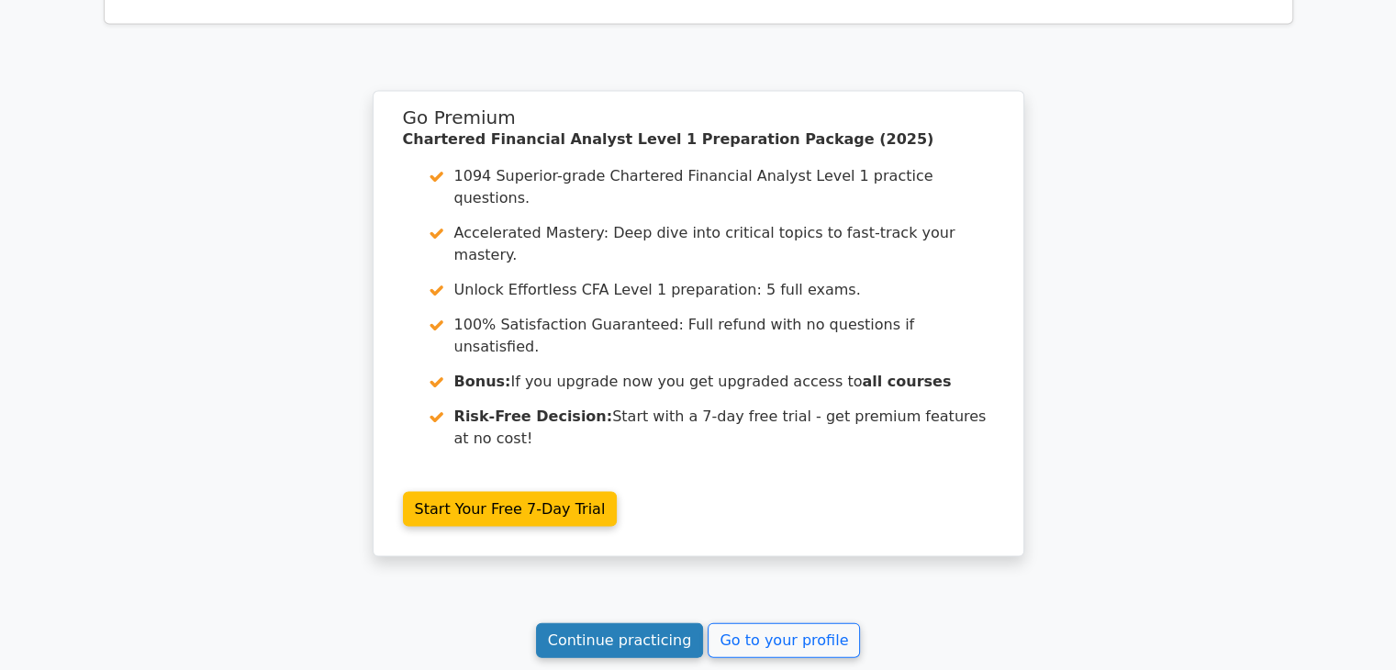
click at [661, 623] on link "Continue practicing" at bounding box center [620, 640] width 168 height 35
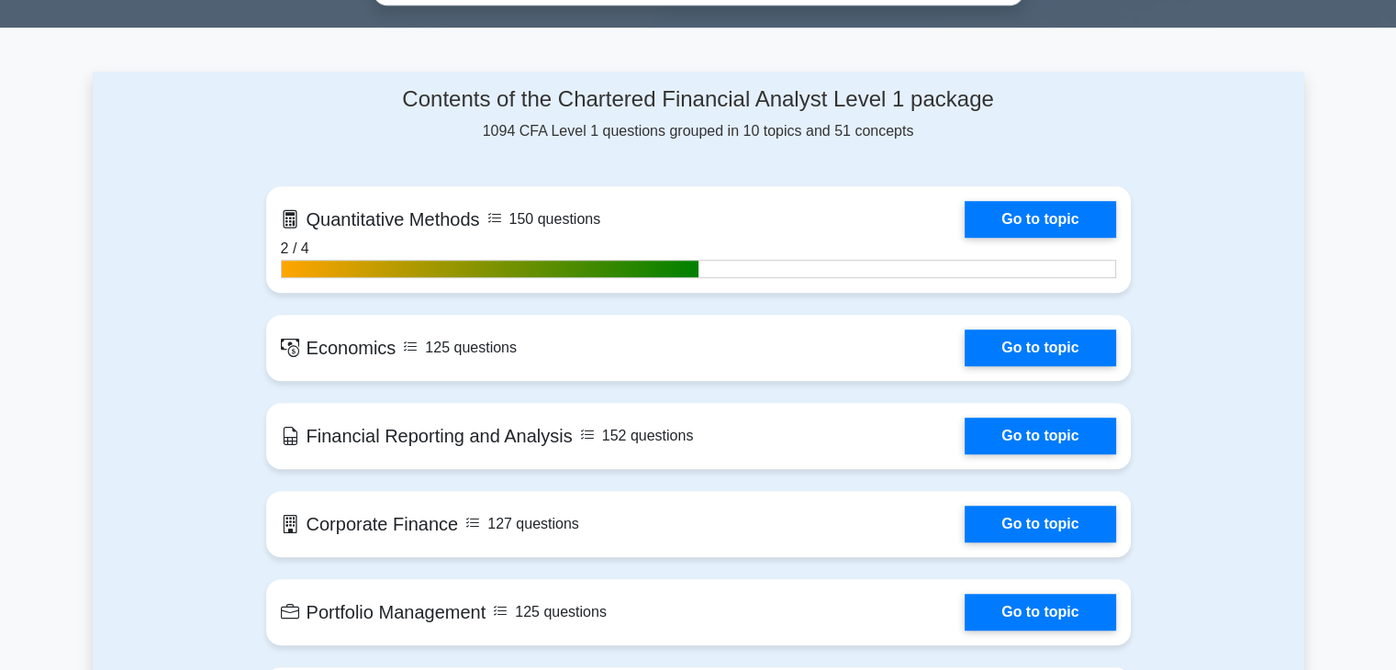
scroll to position [1144, 0]
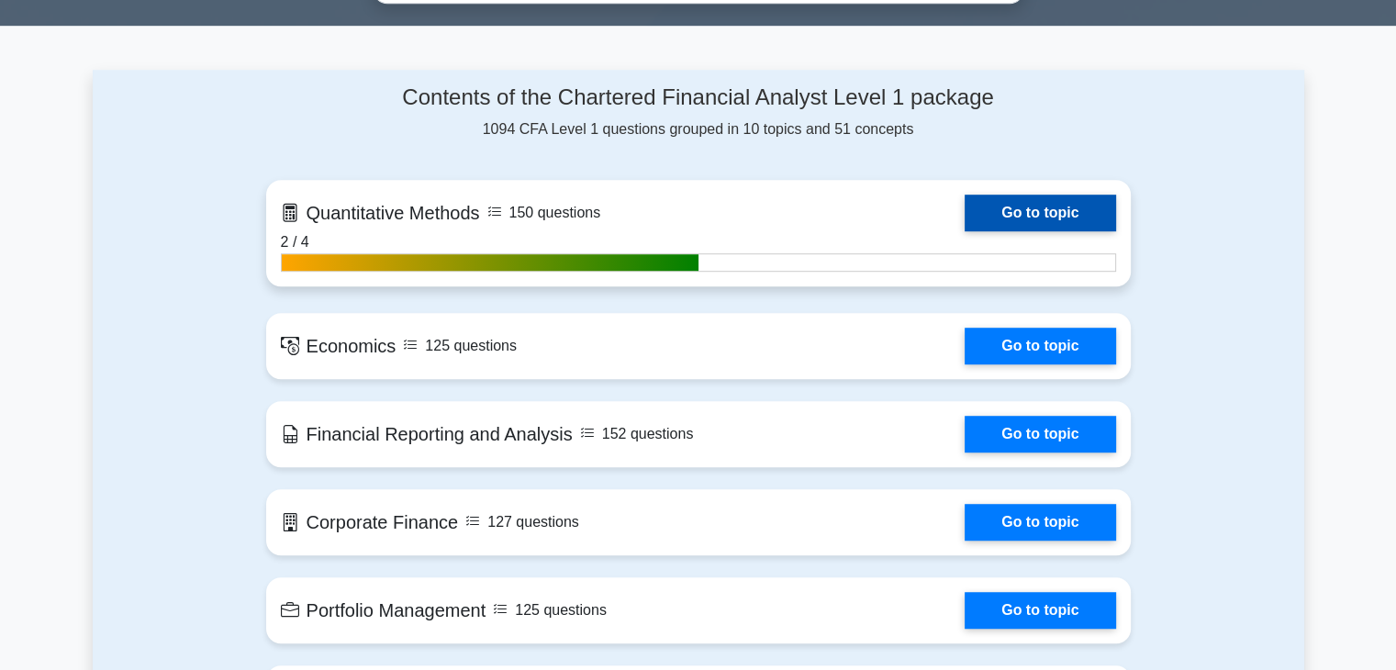
click at [1037, 211] on link "Go to topic" at bounding box center [1040, 213] width 151 height 37
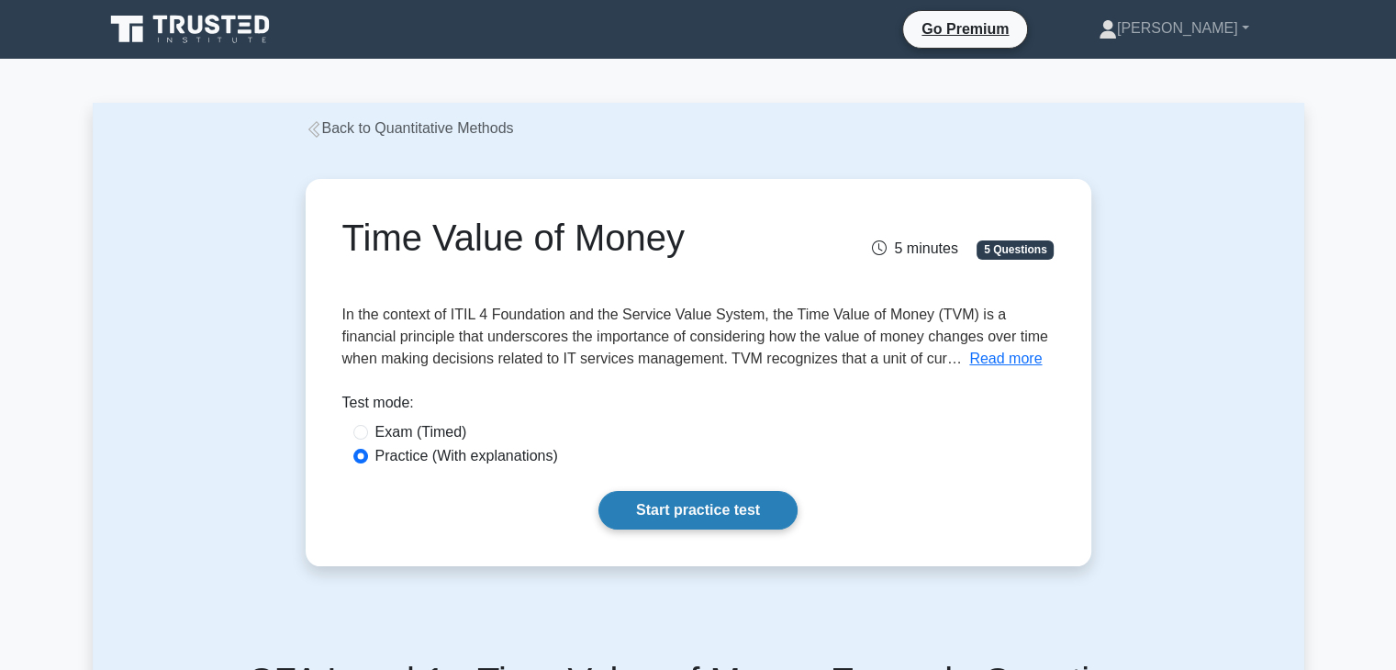
click at [670, 512] on link "Start practice test" at bounding box center [698, 510] width 199 height 39
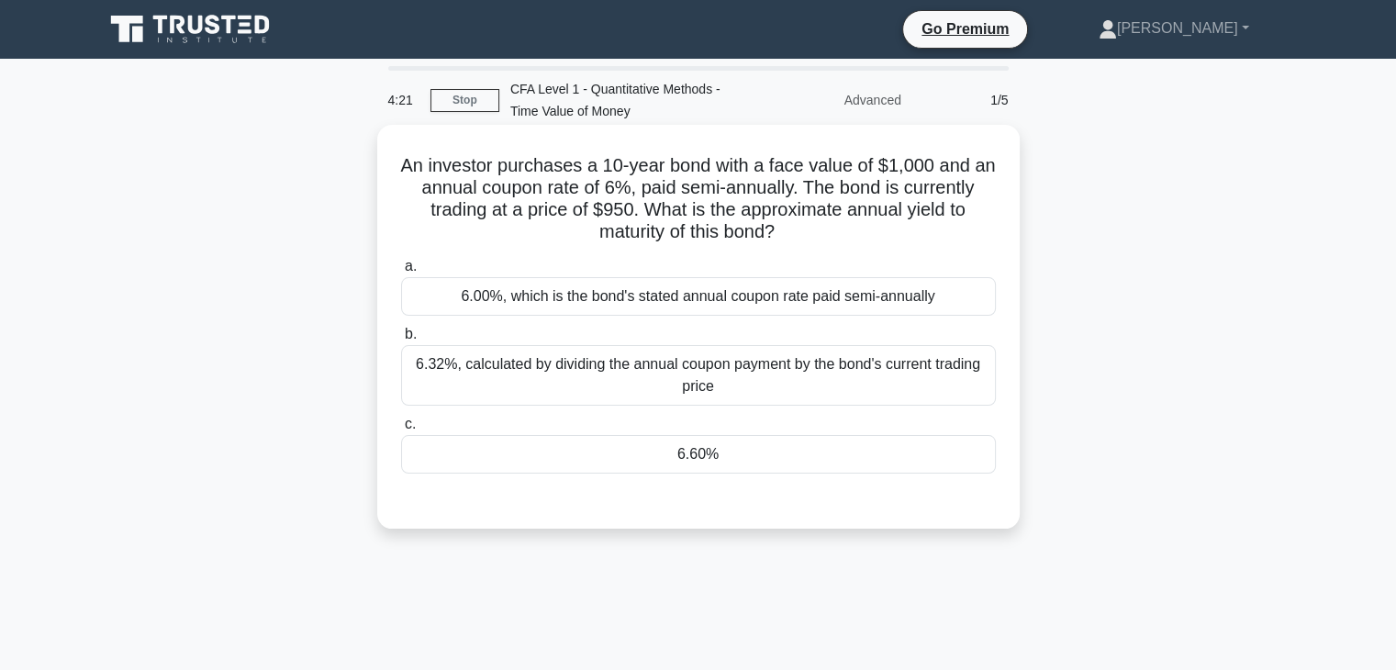
click at [695, 296] on div "6.00%, which is the bond's stated annual coupon rate paid semi-annually" at bounding box center [698, 296] width 595 height 39
click at [401, 273] on input "a. 6.00%, which is the bond's stated annual coupon rate paid semi-annually" at bounding box center [401, 267] width 0 height 12
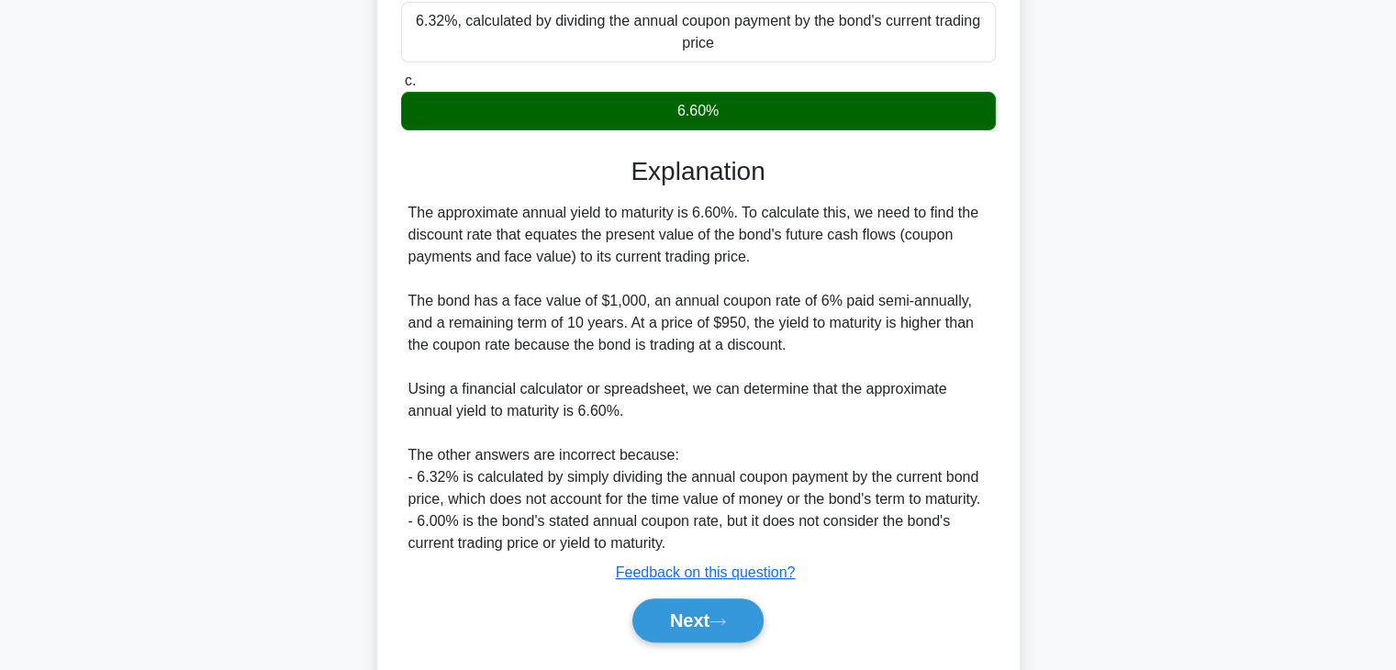
scroll to position [404, 0]
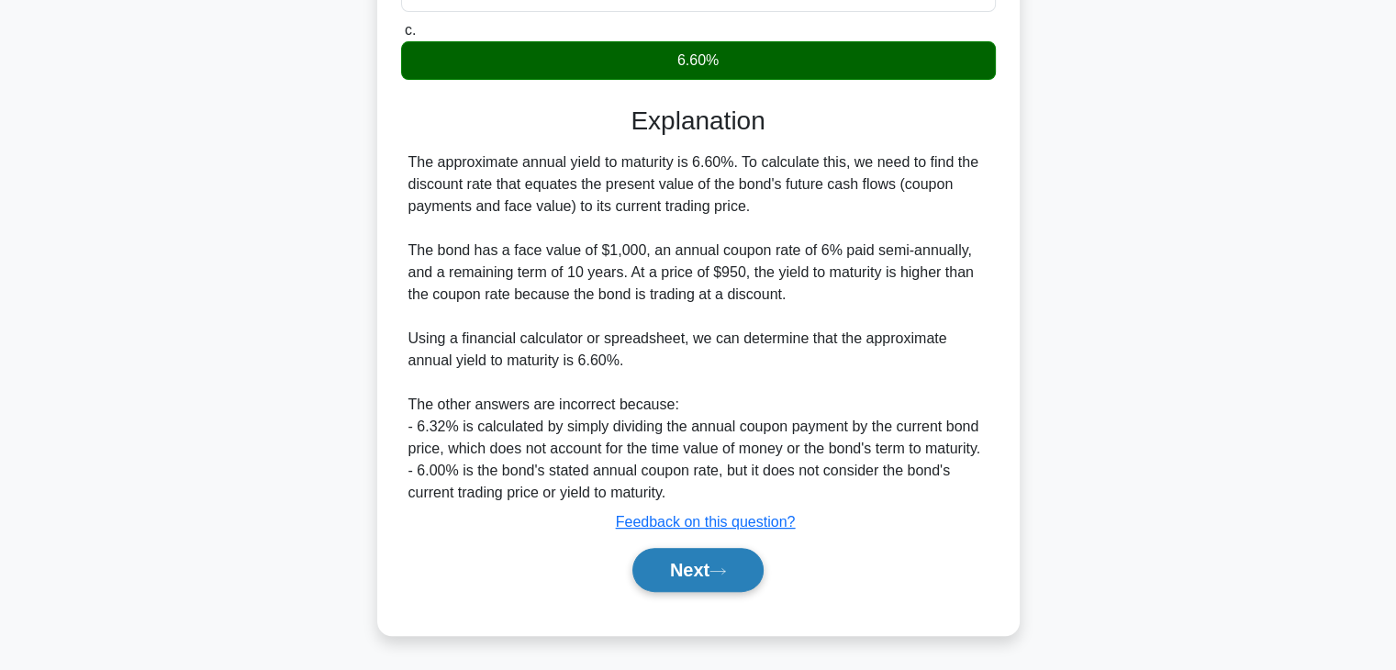
click at [692, 585] on button "Next" at bounding box center [698, 570] width 131 height 44
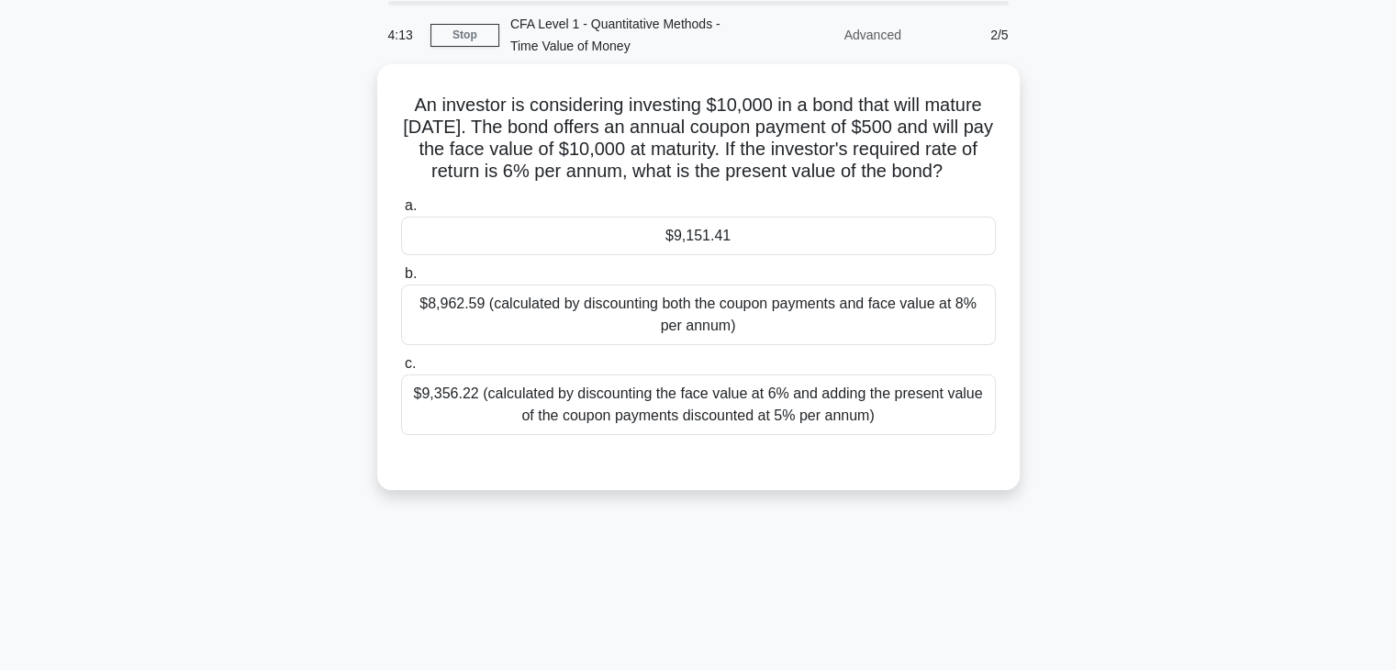
scroll to position [64, 0]
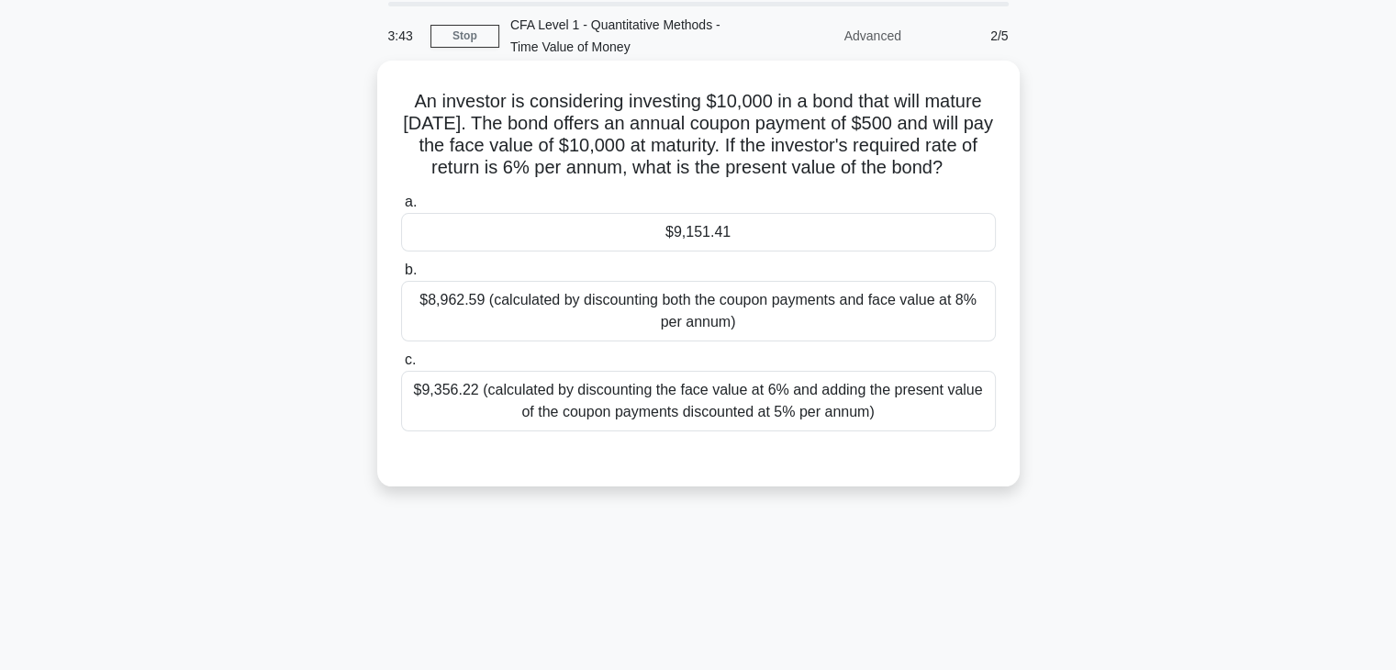
click at [759, 300] on div "$8,962.59 (calculated by discounting both the coupon payments and face value at…" at bounding box center [698, 311] width 595 height 61
click at [401, 276] on input "b. $8,962.59 (calculated by discounting both the coupon payments and face value…" at bounding box center [401, 270] width 0 height 12
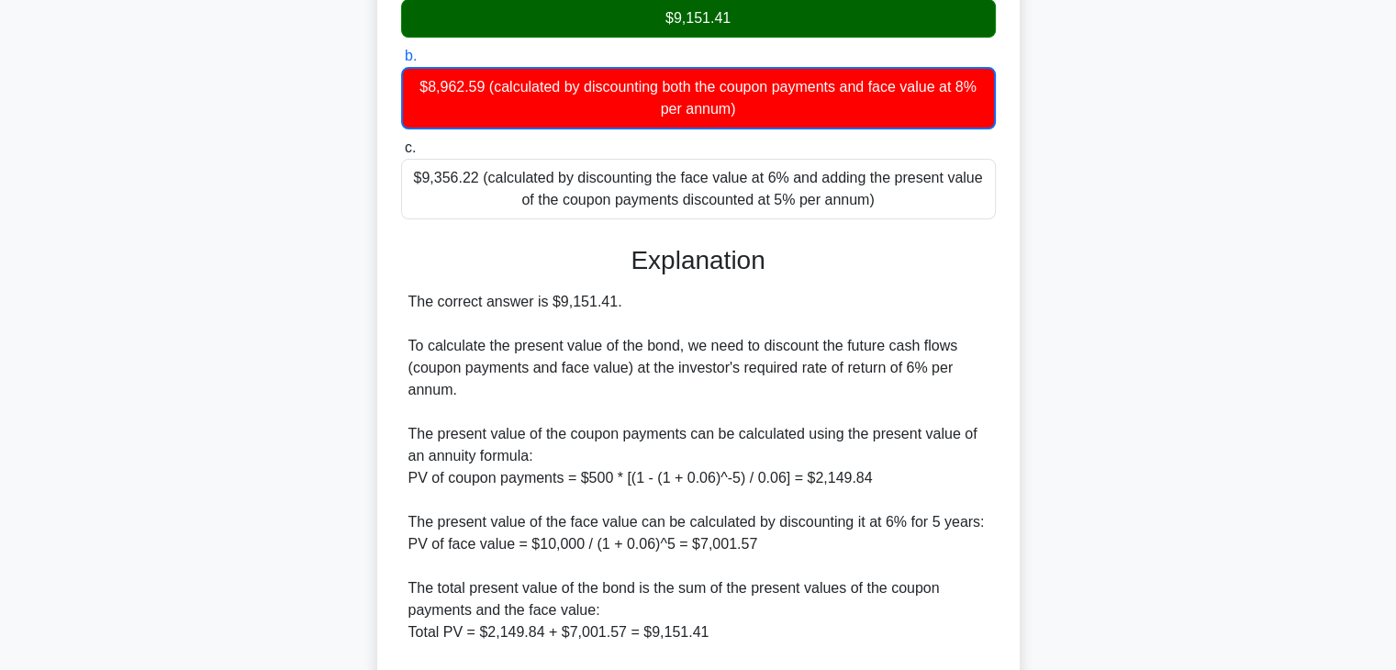
scroll to position [0, 0]
